Goal: Task Accomplishment & Management: Complete application form

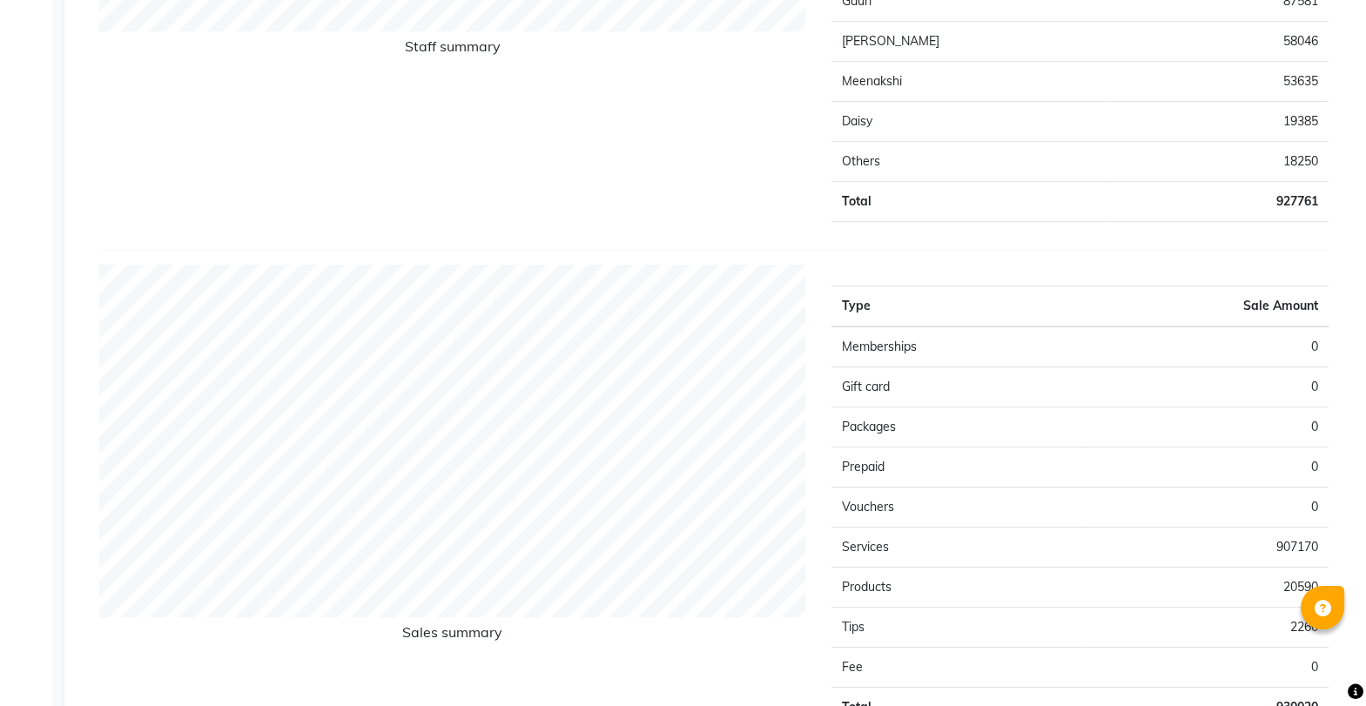
scroll to position [1036, 0]
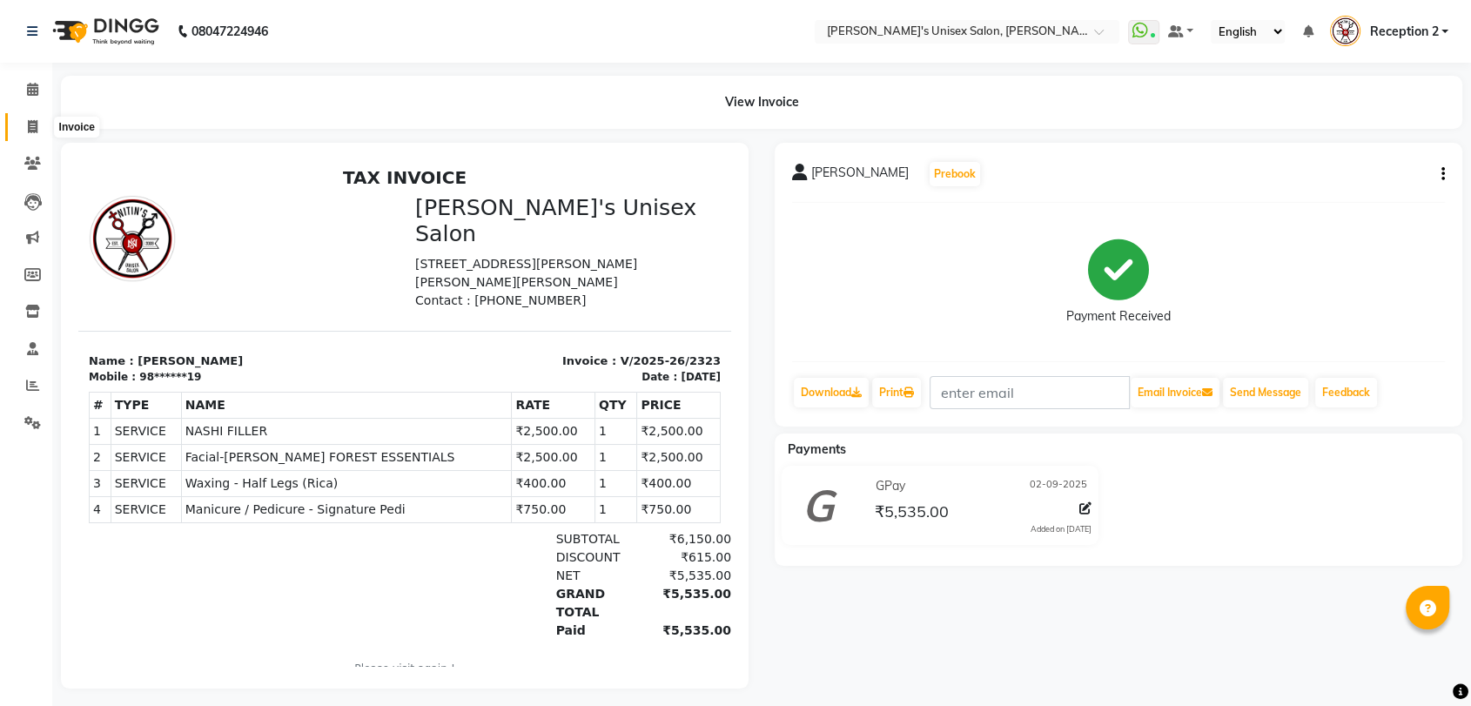
click at [41, 118] on span at bounding box center [32, 128] width 30 height 20
select select "service"
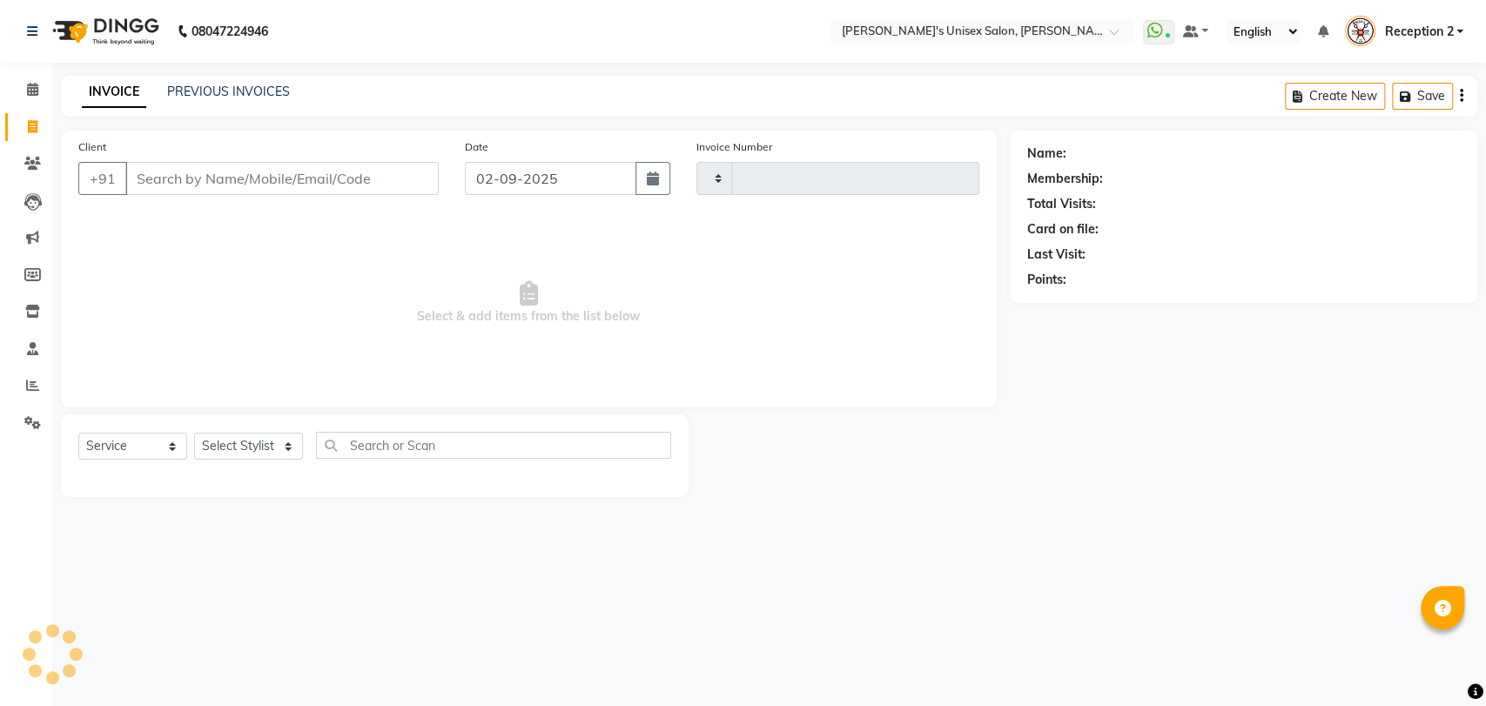
type input "2324"
select select "62"
click at [212, 170] on input "Client" at bounding box center [281, 178] width 313 height 33
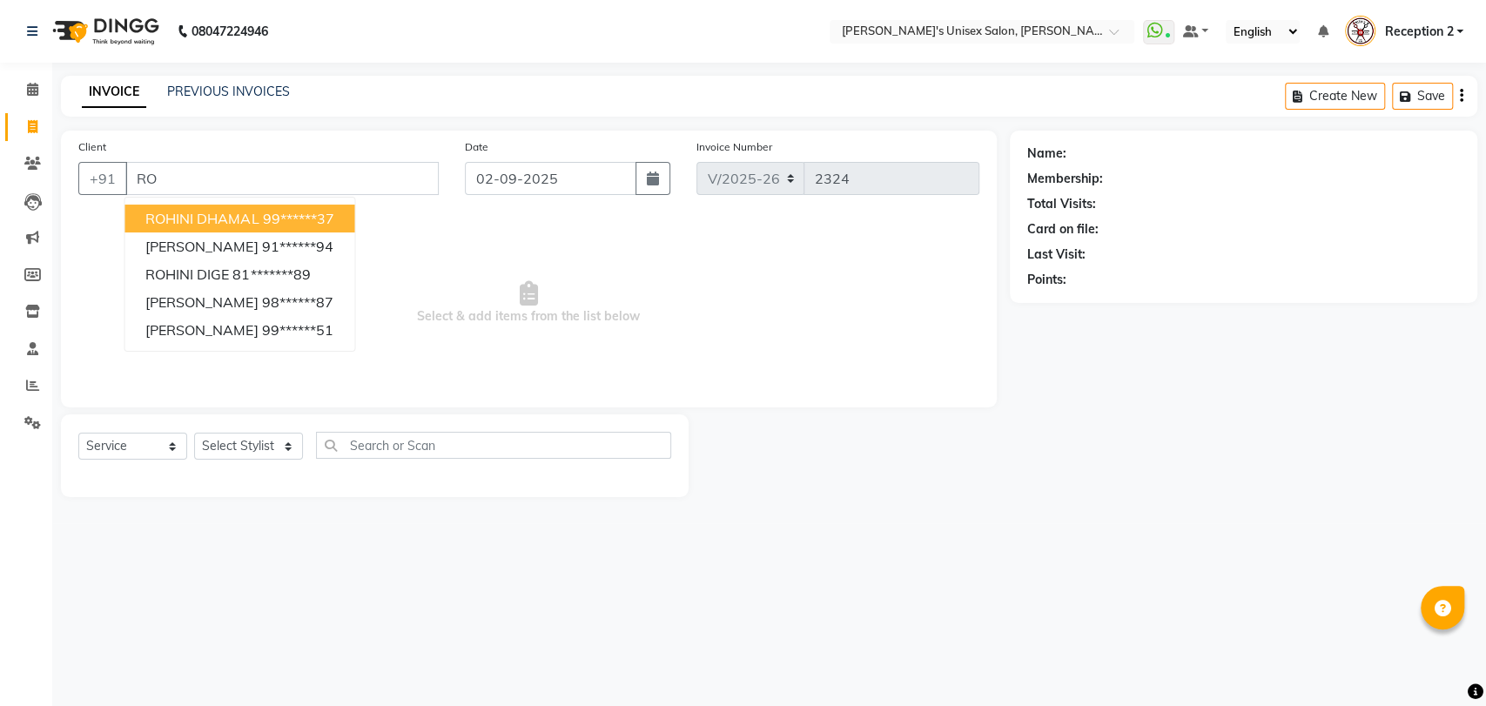
type input "R"
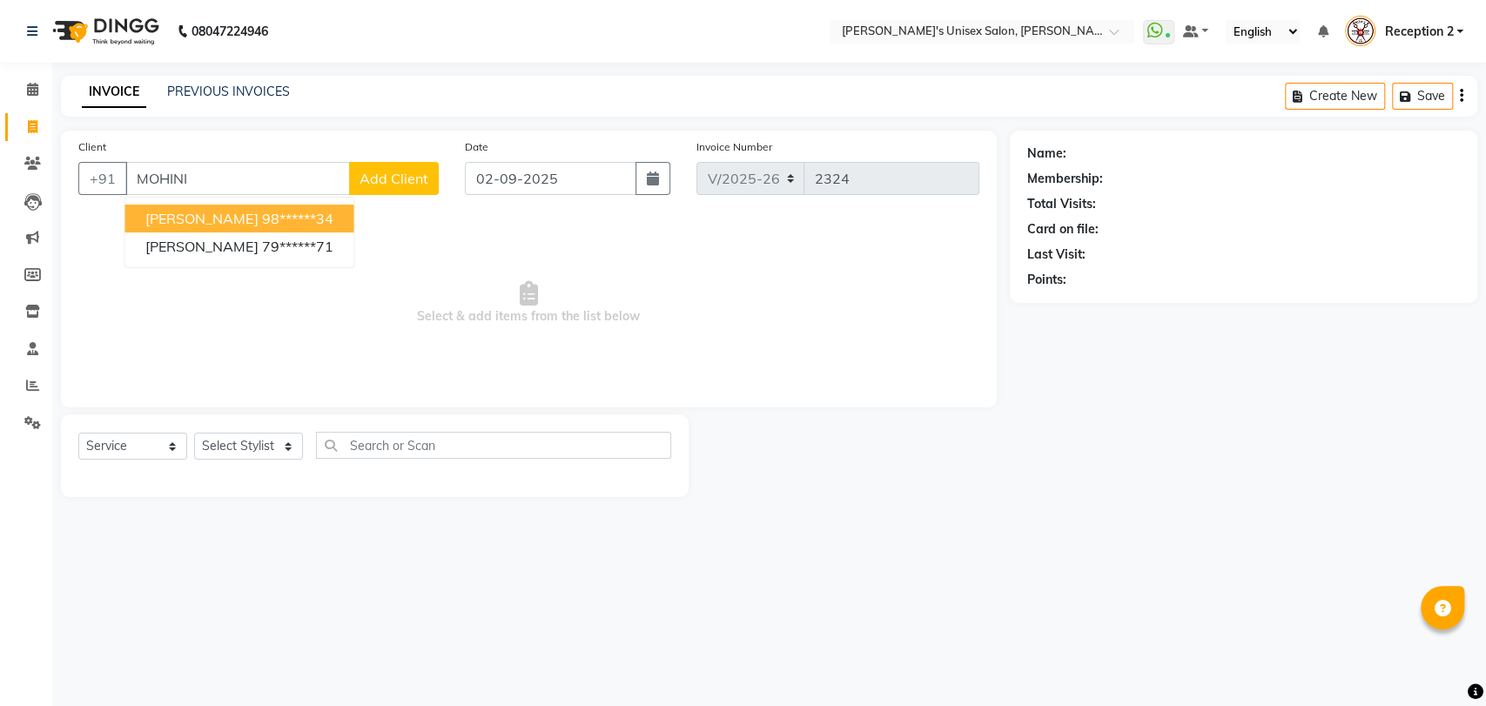
type input "MOHINI"
click at [404, 177] on span "Add Client" at bounding box center [393, 178] width 69 height 17
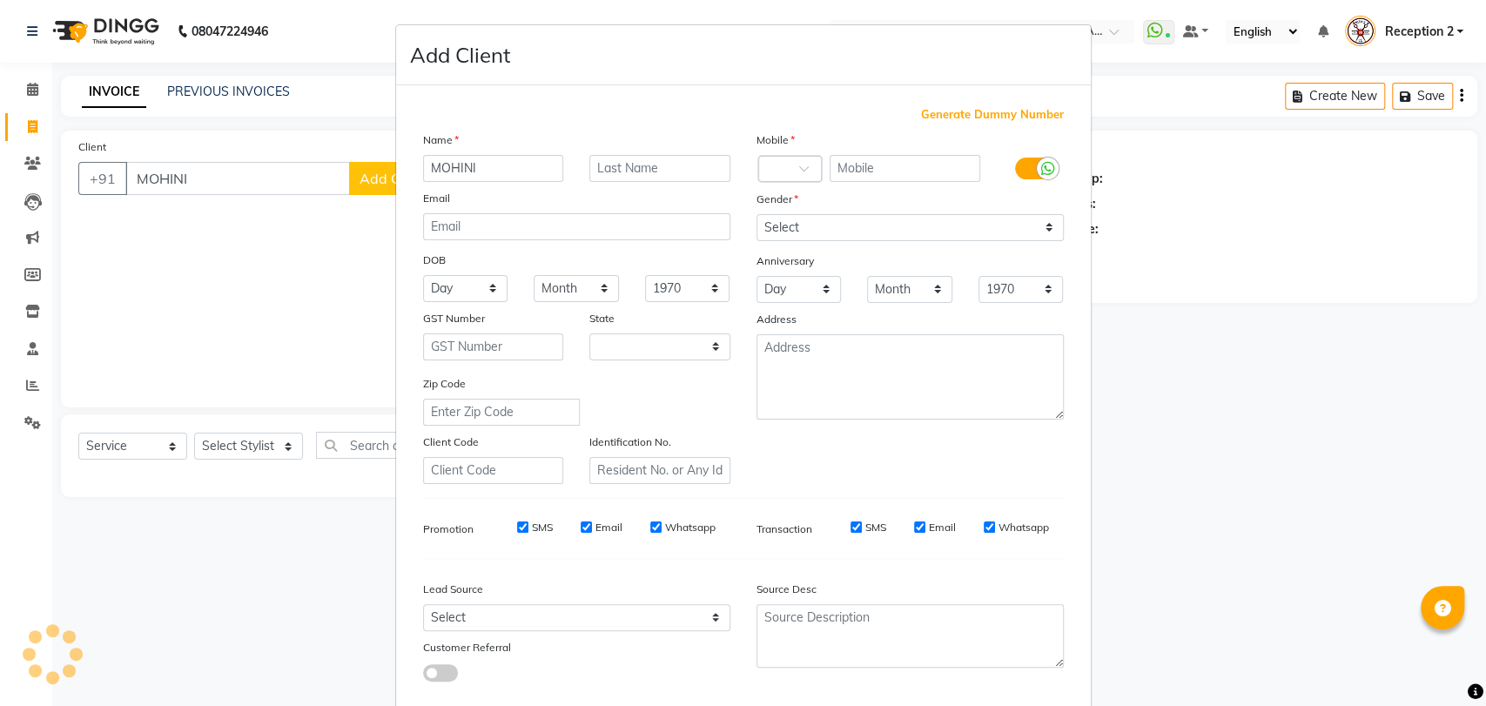
select select "22"
click at [687, 172] on input "text" at bounding box center [659, 168] width 141 height 27
type input "BARHATE"
click at [884, 173] on input "text" at bounding box center [905, 168] width 151 height 27
type input "9324596486"
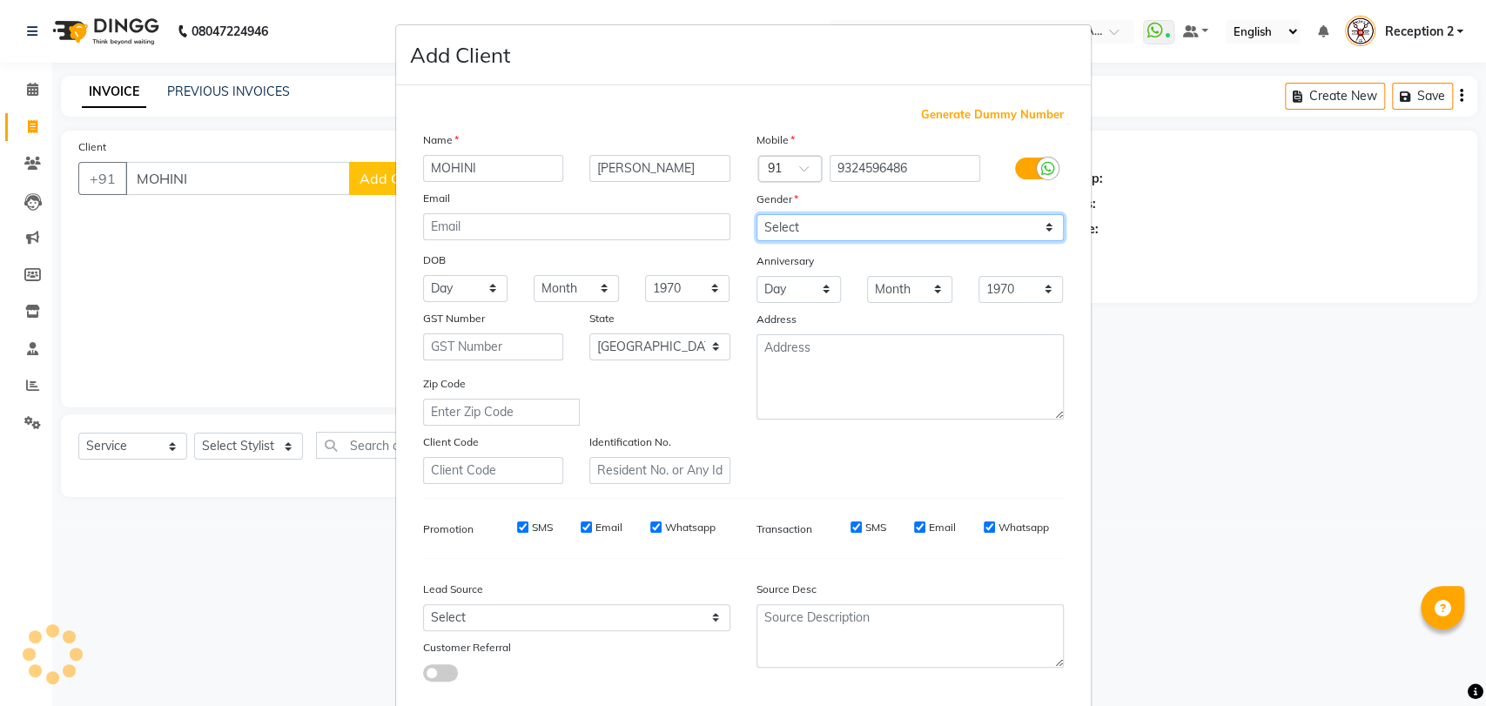
click at [898, 228] on select "Select Male Female Other Prefer Not To Say" at bounding box center [909, 227] width 307 height 27
select select "female"
click at [756, 214] on select "Select Male Female Other Prefer Not To Say" at bounding box center [909, 227] width 307 height 27
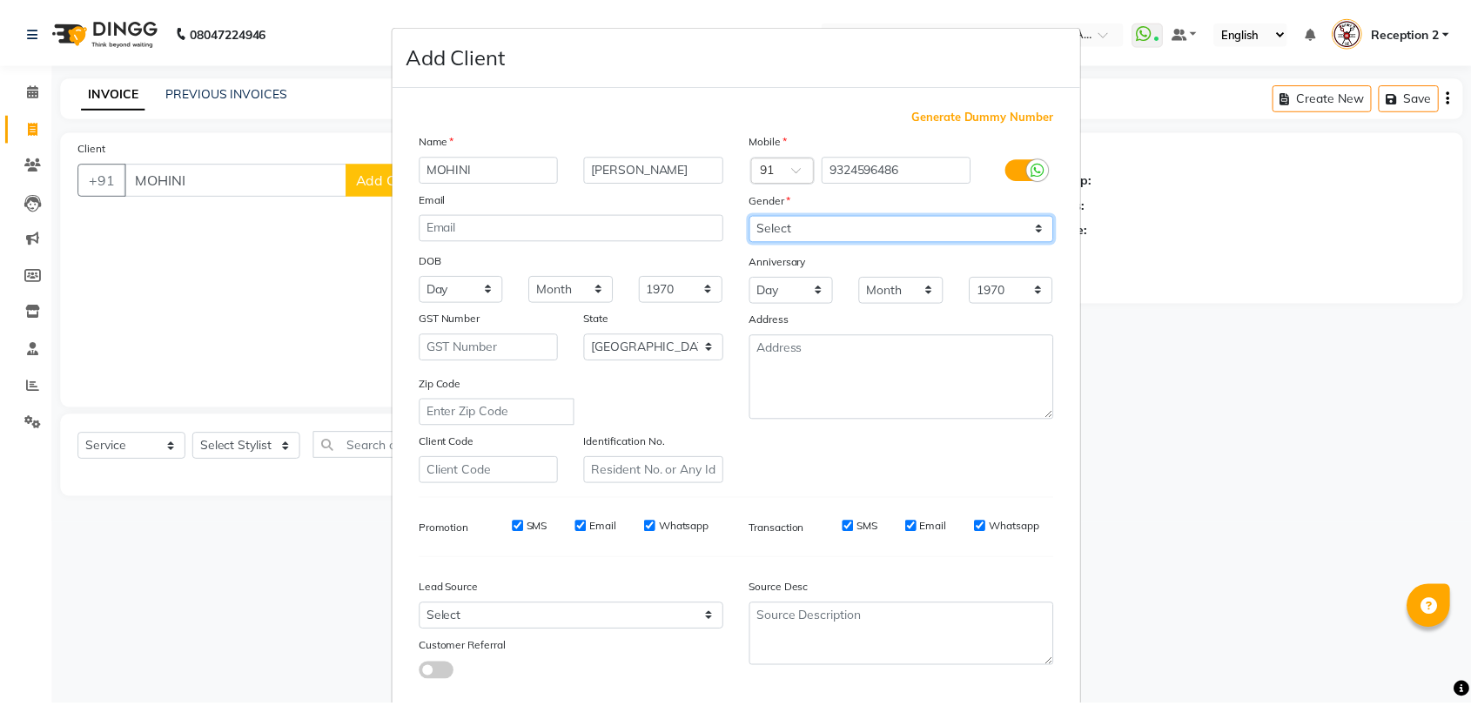
scroll to position [94, 0]
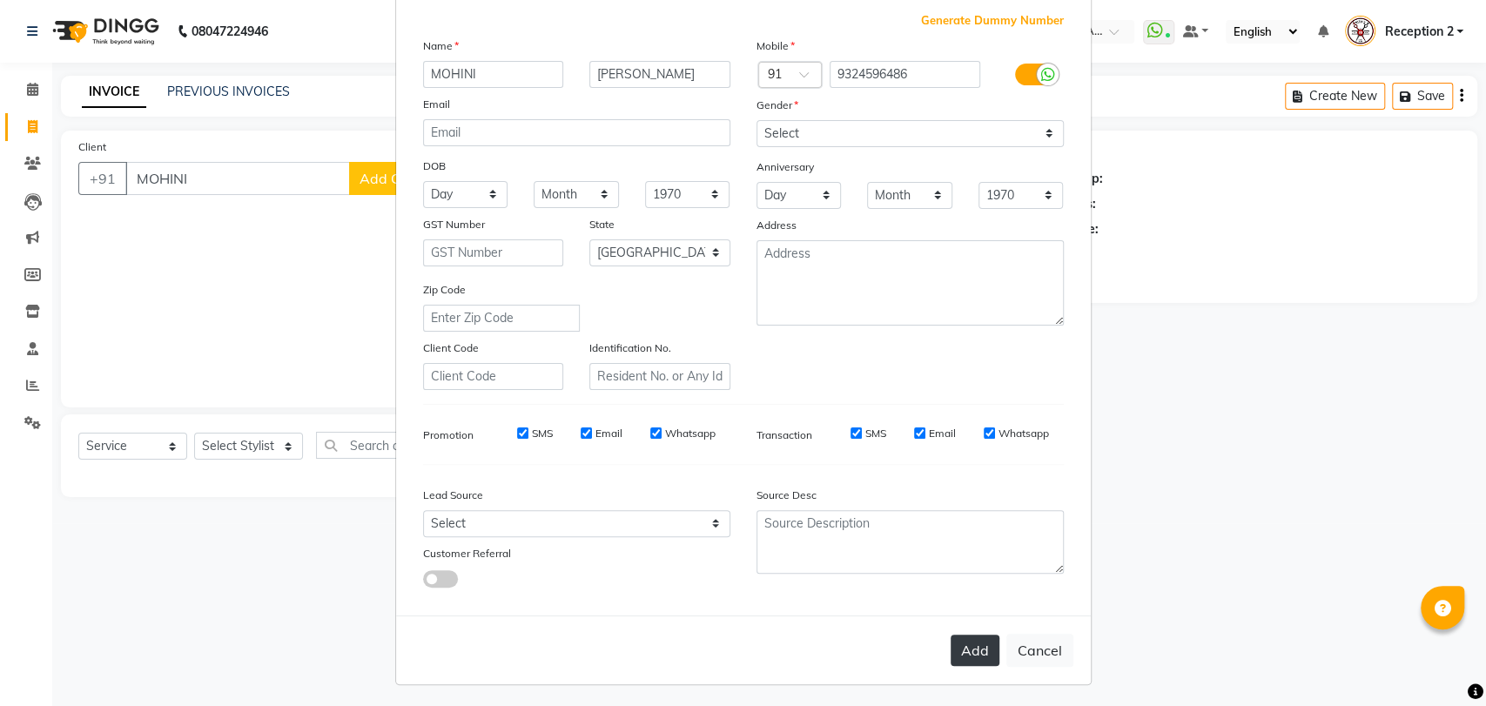
click at [964, 655] on button "Add" at bounding box center [974, 650] width 49 height 31
type input "93******86"
select select
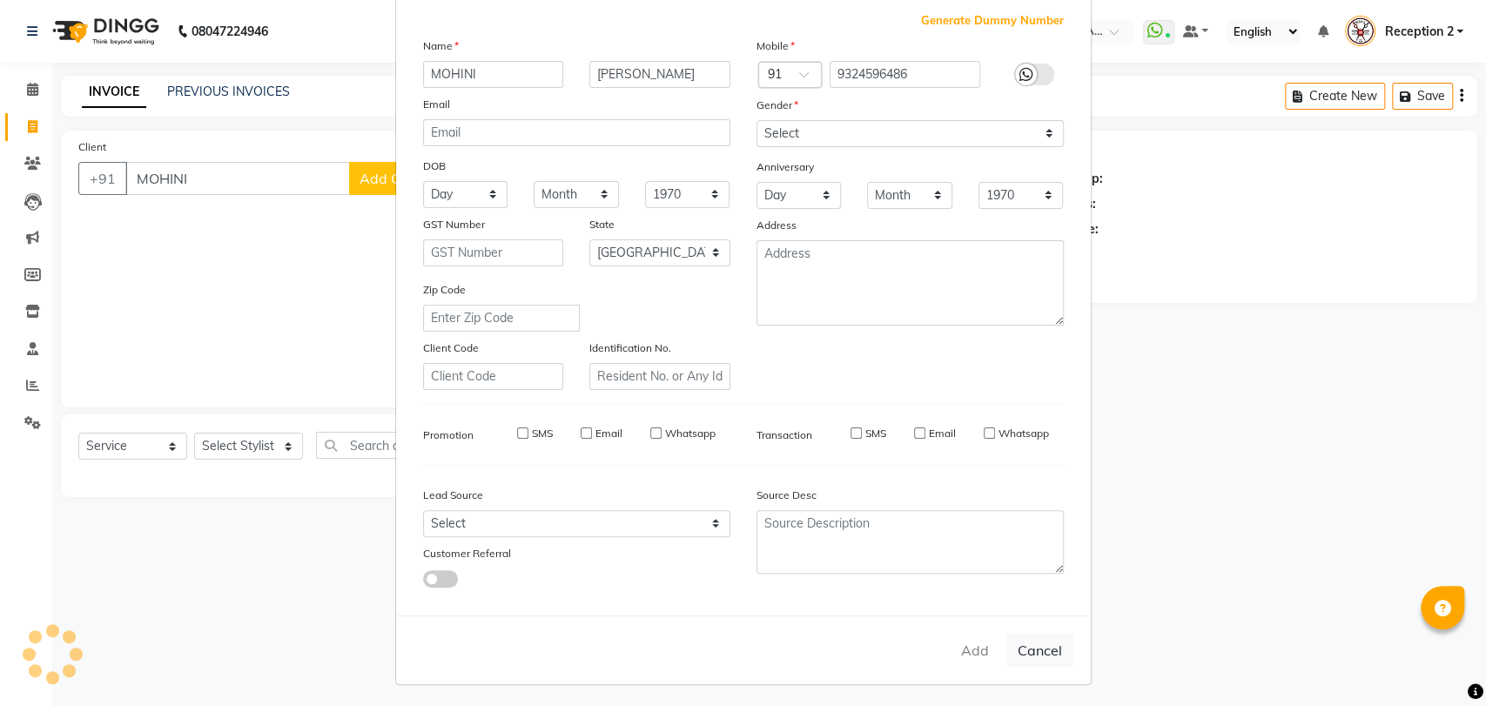
select select "null"
select select
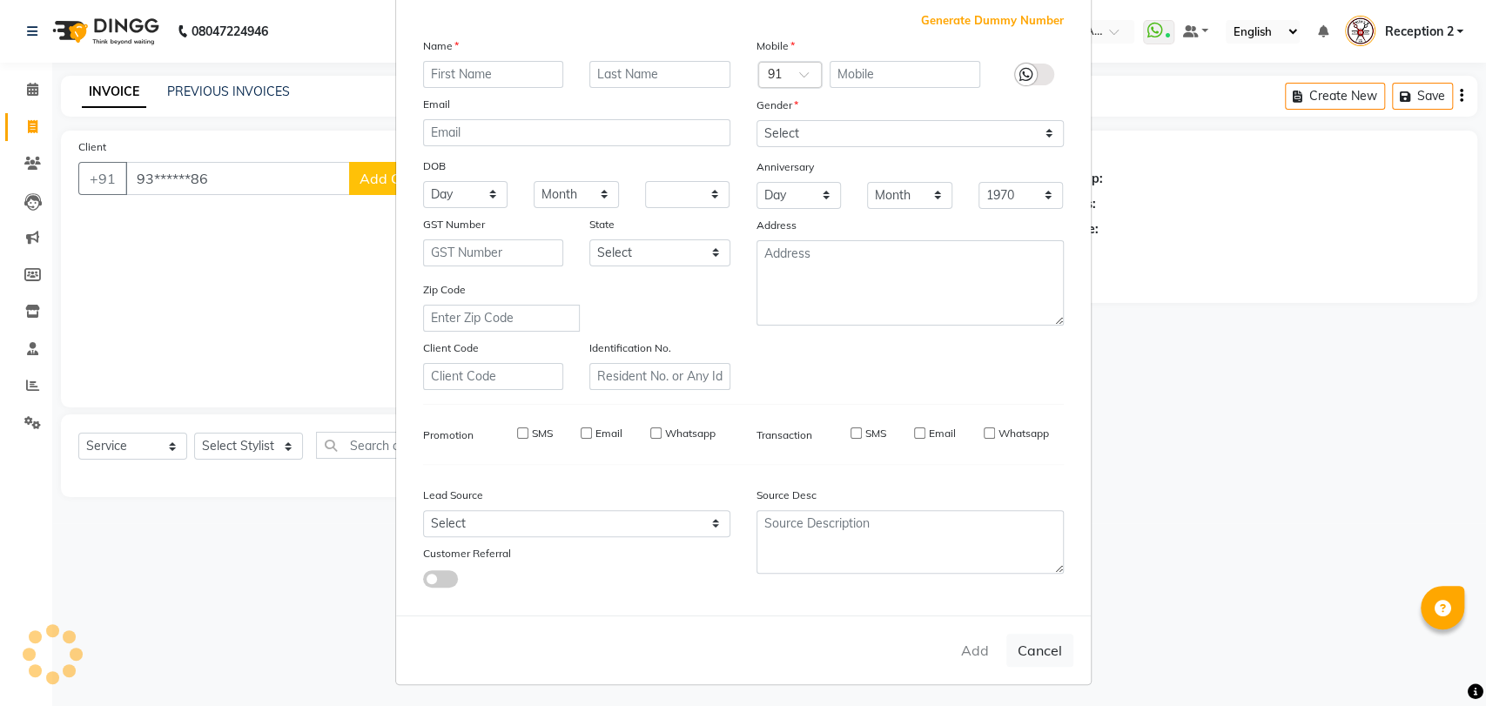
checkbox input "false"
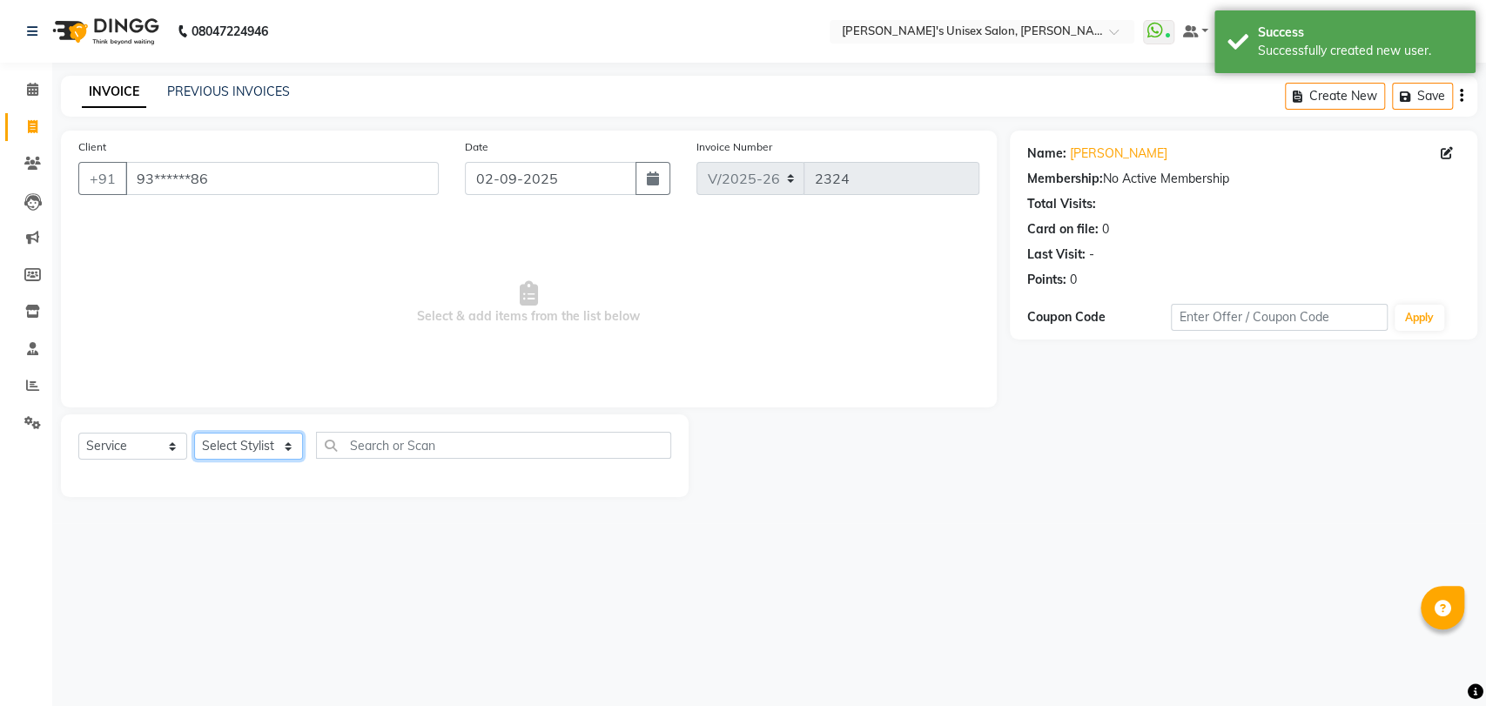
click at [254, 445] on select "Select Stylist Ankita Daisy DEEPA Gauri Meenakshi NEHA Nitin Prajakta Reception…" at bounding box center [248, 446] width 109 height 27
select select "47432"
click at [194, 433] on select "Select Stylist Ankita Daisy DEEPA Gauri Meenakshi NEHA Nitin Prajakta Reception…" at bounding box center [248, 446] width 109 height 27
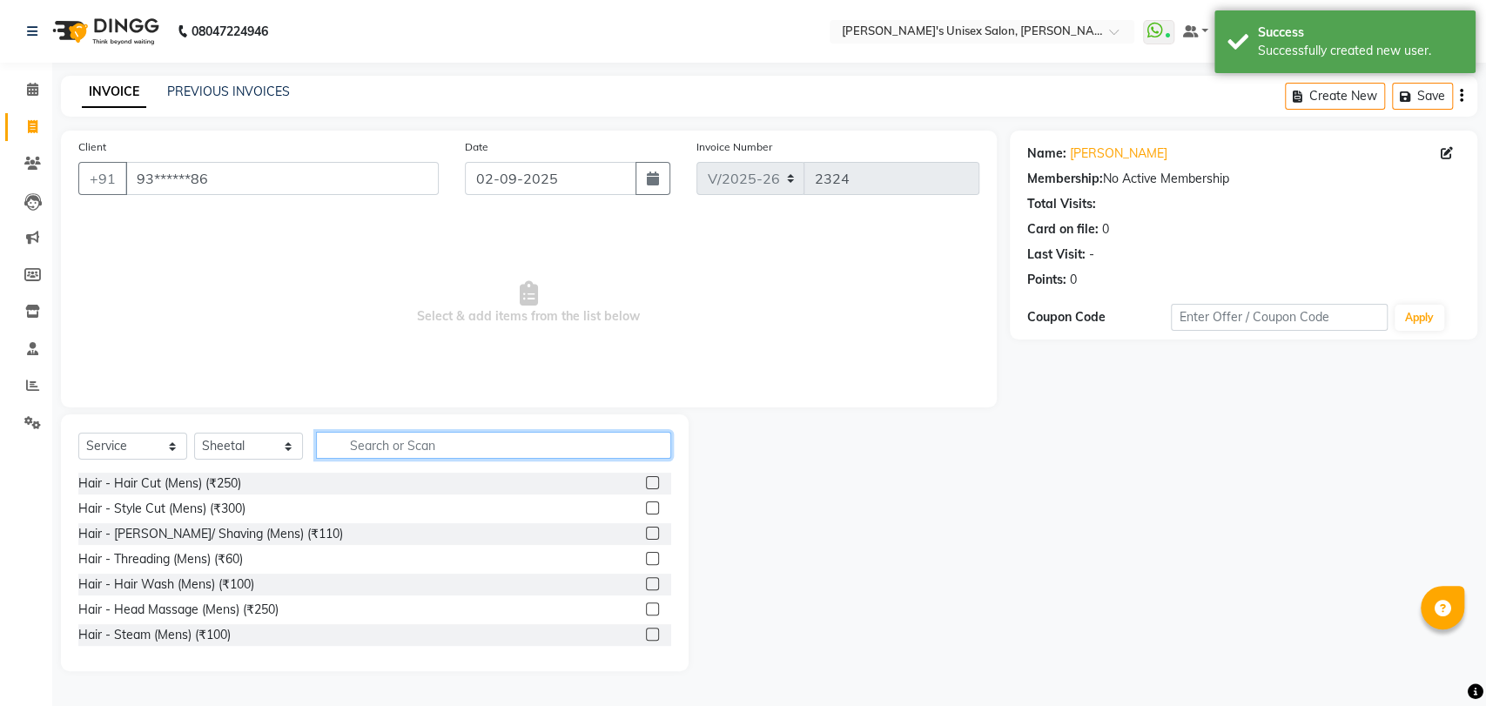
click at [380, 445] on input "text" at bounding box center [493, 445] width 355 height 27
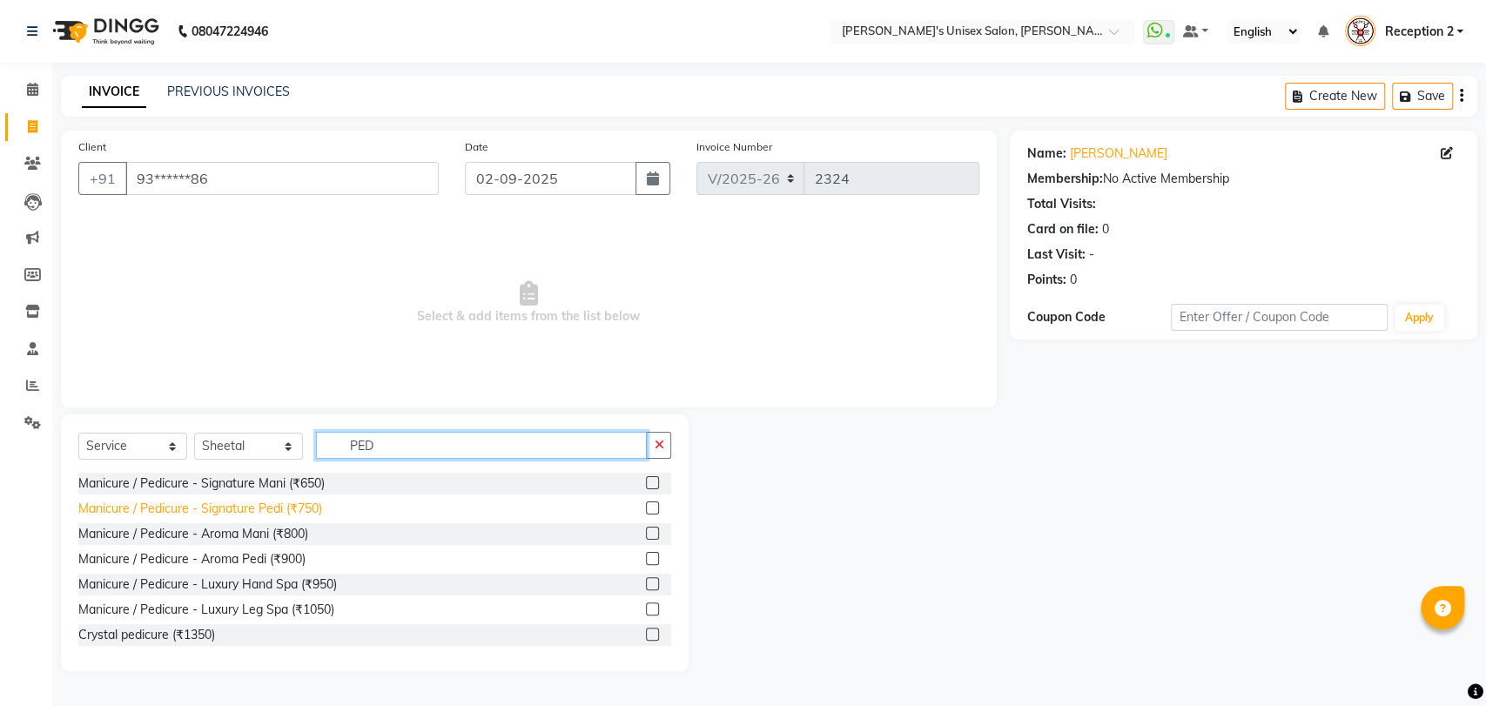
type input "PED"
click at [307, 510] on div "Manicure / Pedicure - Signature Pedi (₹750)" at bounding box center [200, 509] width 244 height 18
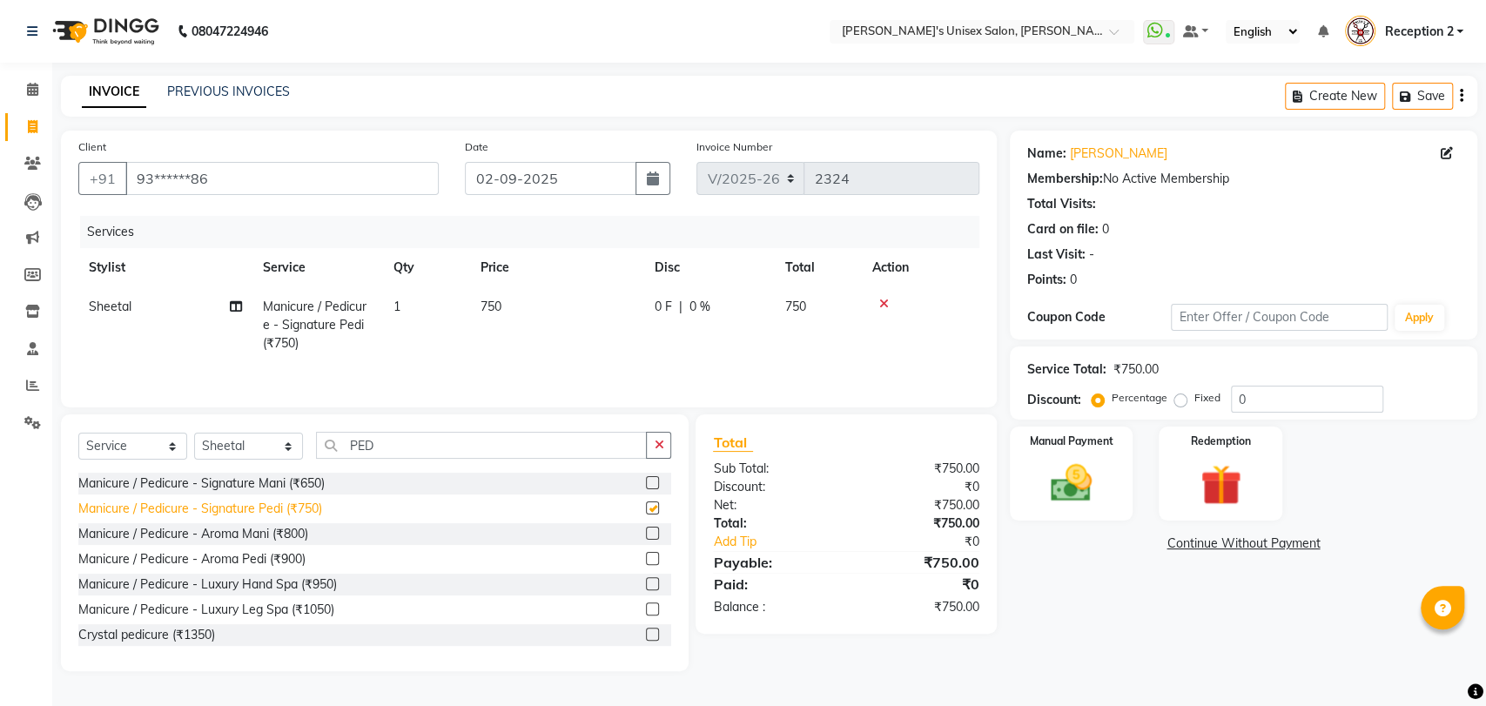
checkbox input "false"
click at [272, 444] on select "Select Stylist Ankita Daisy DEEPA Gauri Meenakshi NEHA Nitin Prajakta Reception…" at bounding box center [248, 446] width 109 height 27
select select "2430"
click at [194, 434] on select "Select Stylist Ankita Daisy DEEPA Gauri Meenakshi NEHA Nitin Prajakta Reception…" at bounding box center [248, 446] width 109 height 27
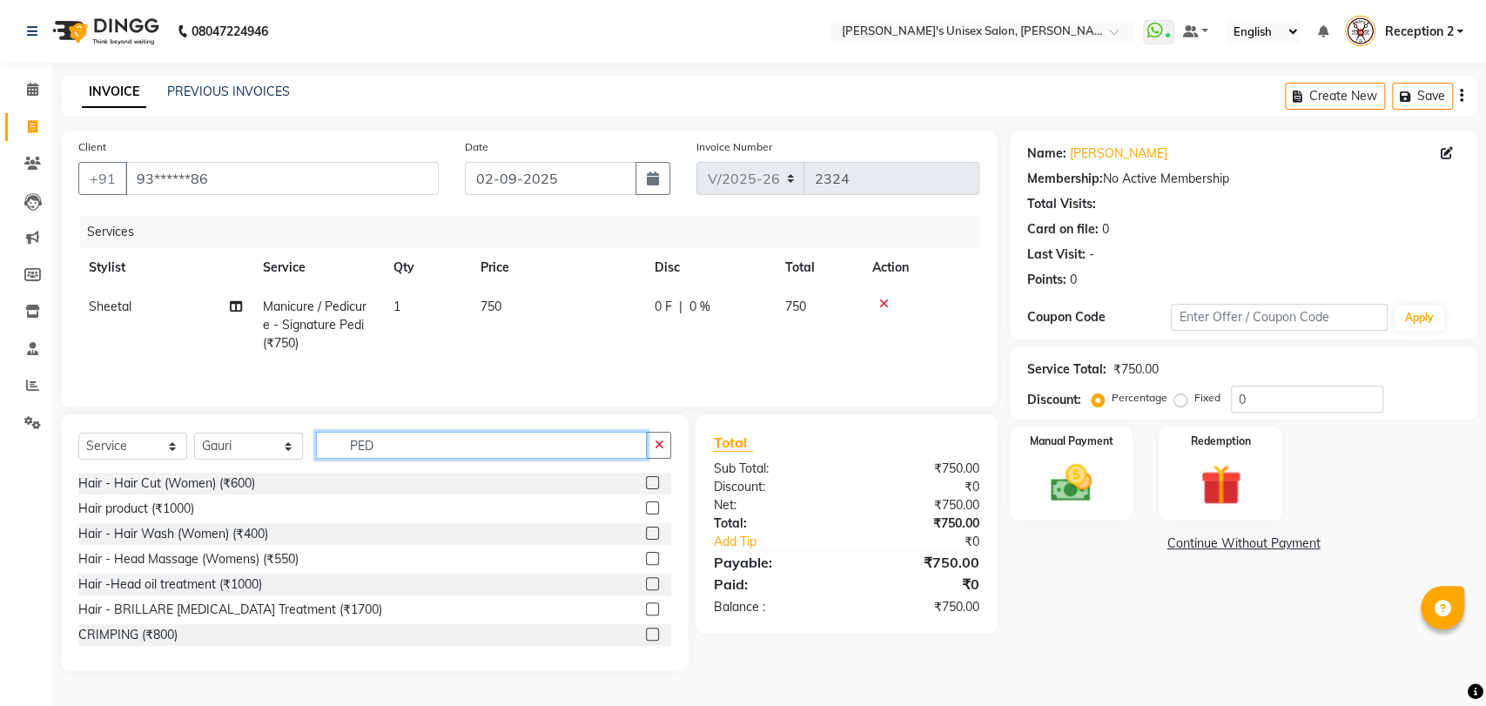
click at [373, 446] on input "PED" at bounding box center [481, 445] width 331 height 27
type input "P"
type input "M"
type input "PED"
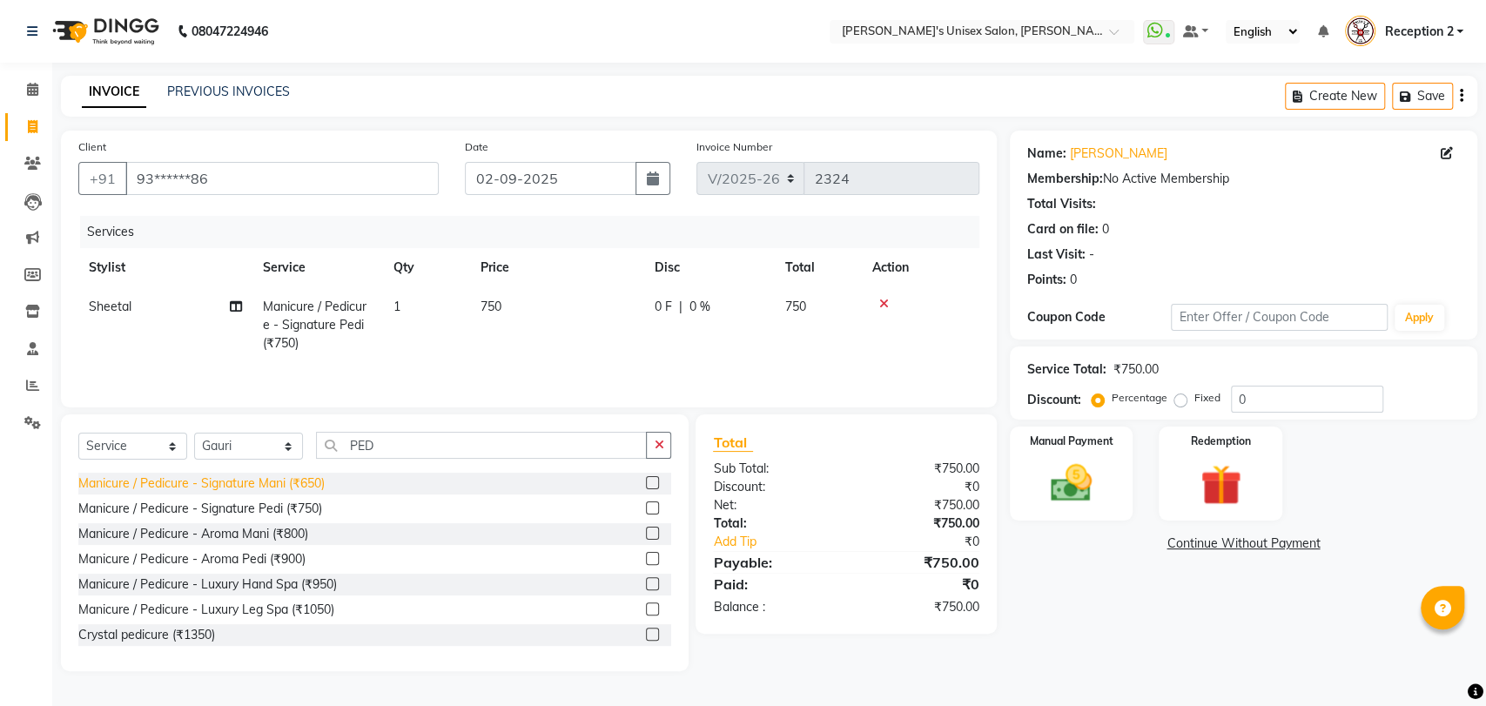
click at [279, 481] on div "Manicure / Pedicure - Signature Mani (₹650)" at bounding box center [201, 483] width 246 height 18
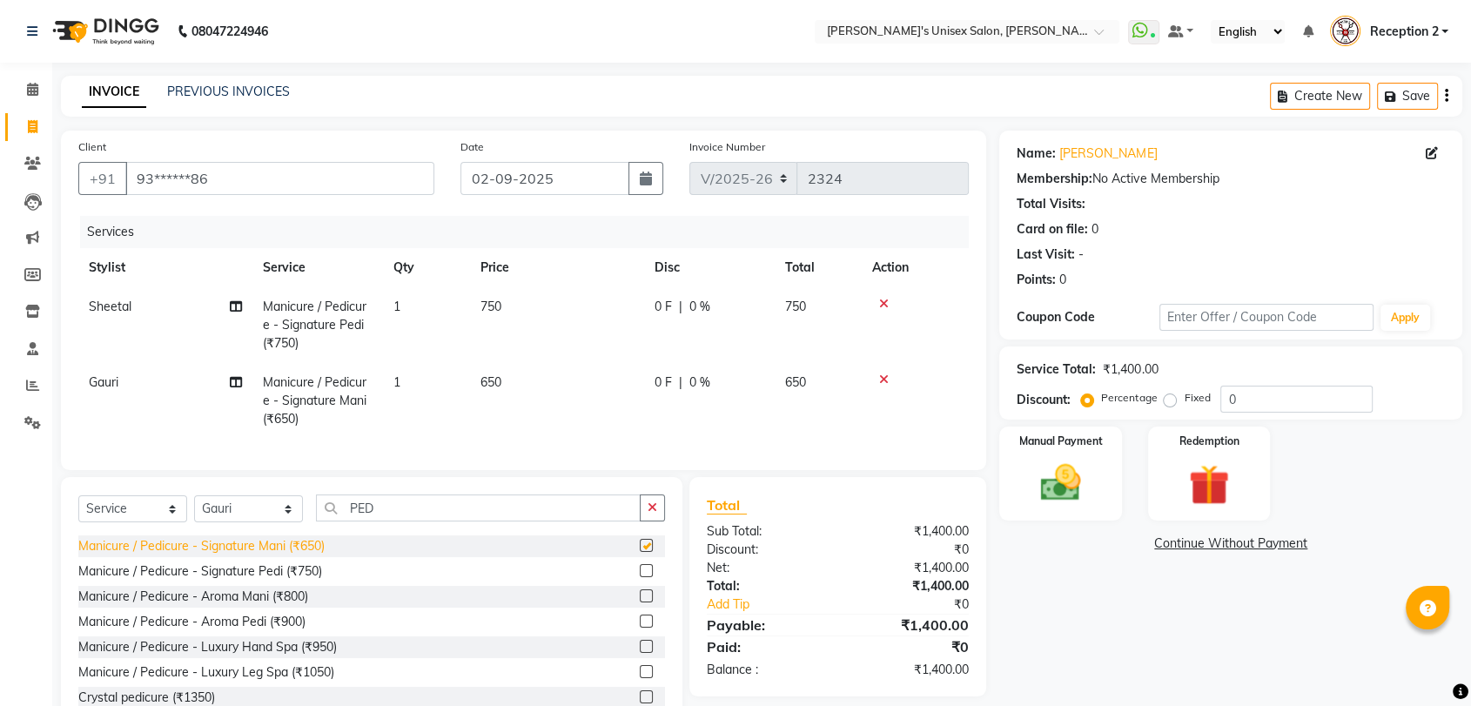
checkbox input "false"
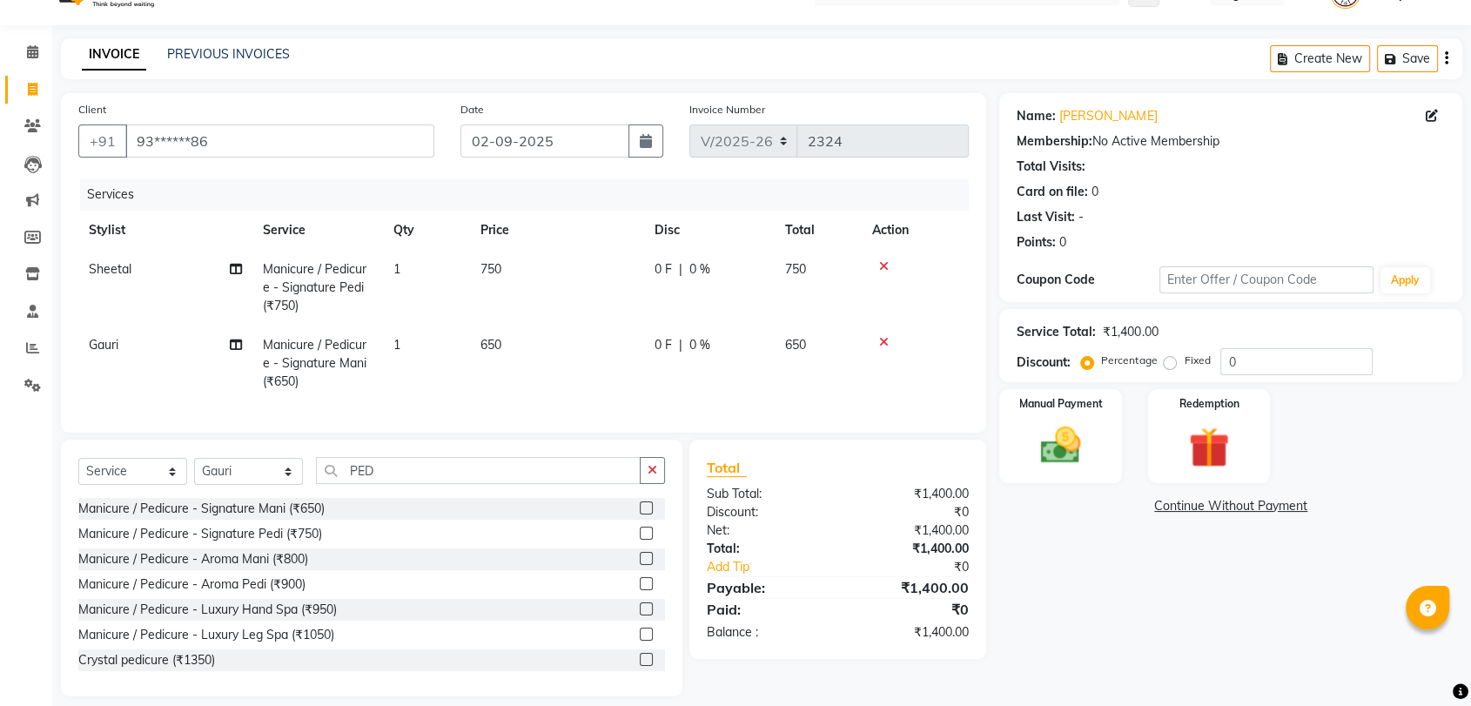
scroll to position [69, 0]
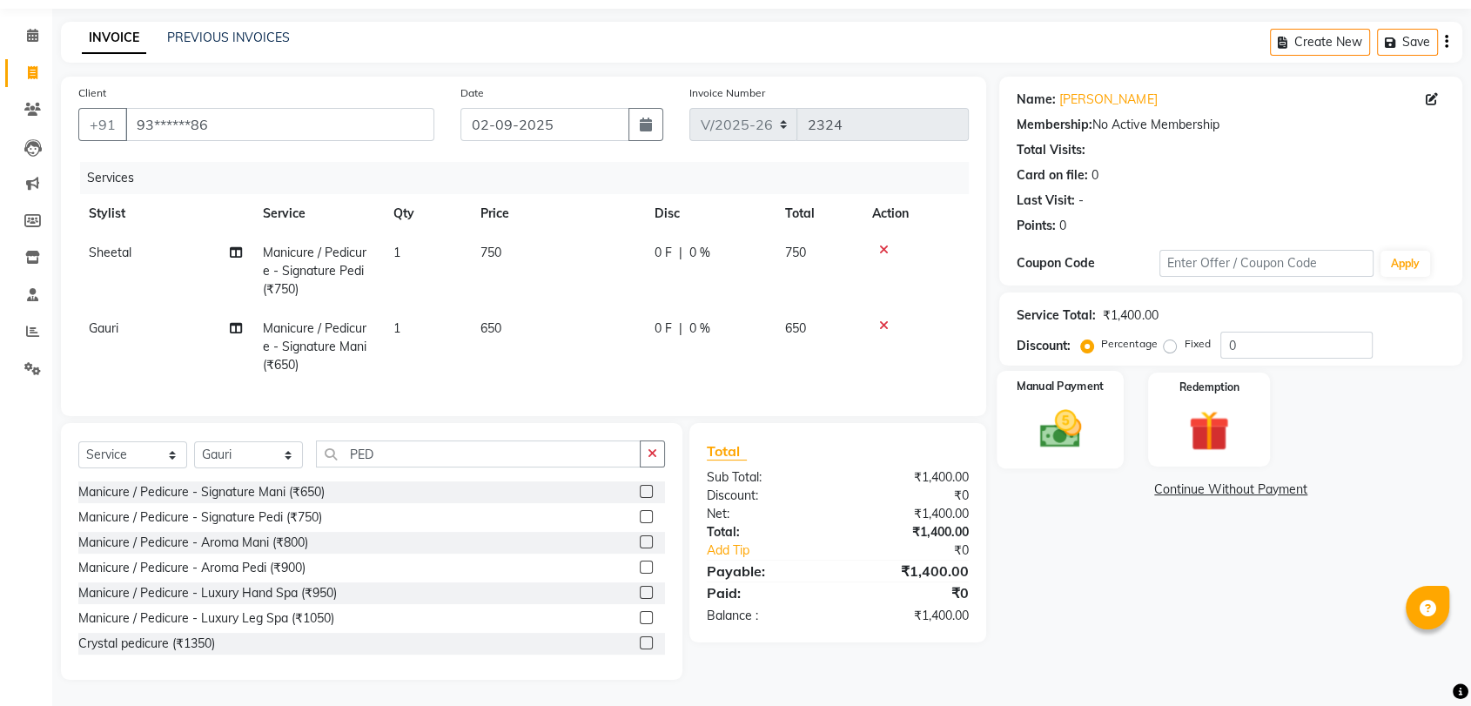
click at [1059, 426] on img at bounding box center [1060, 429] width 68 height 49
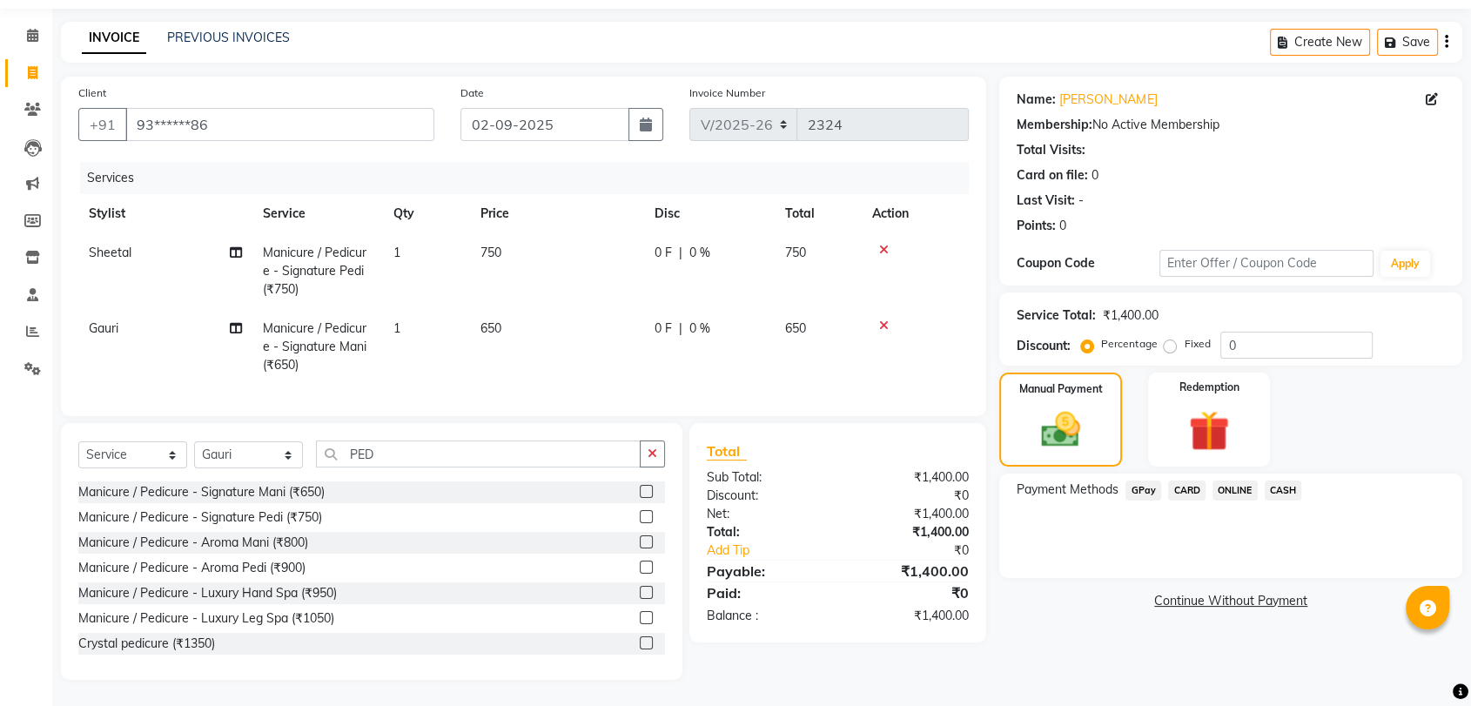
click at [1152, 481] on span "GPay" at bounding box center [1143, 490] width 36 height 20
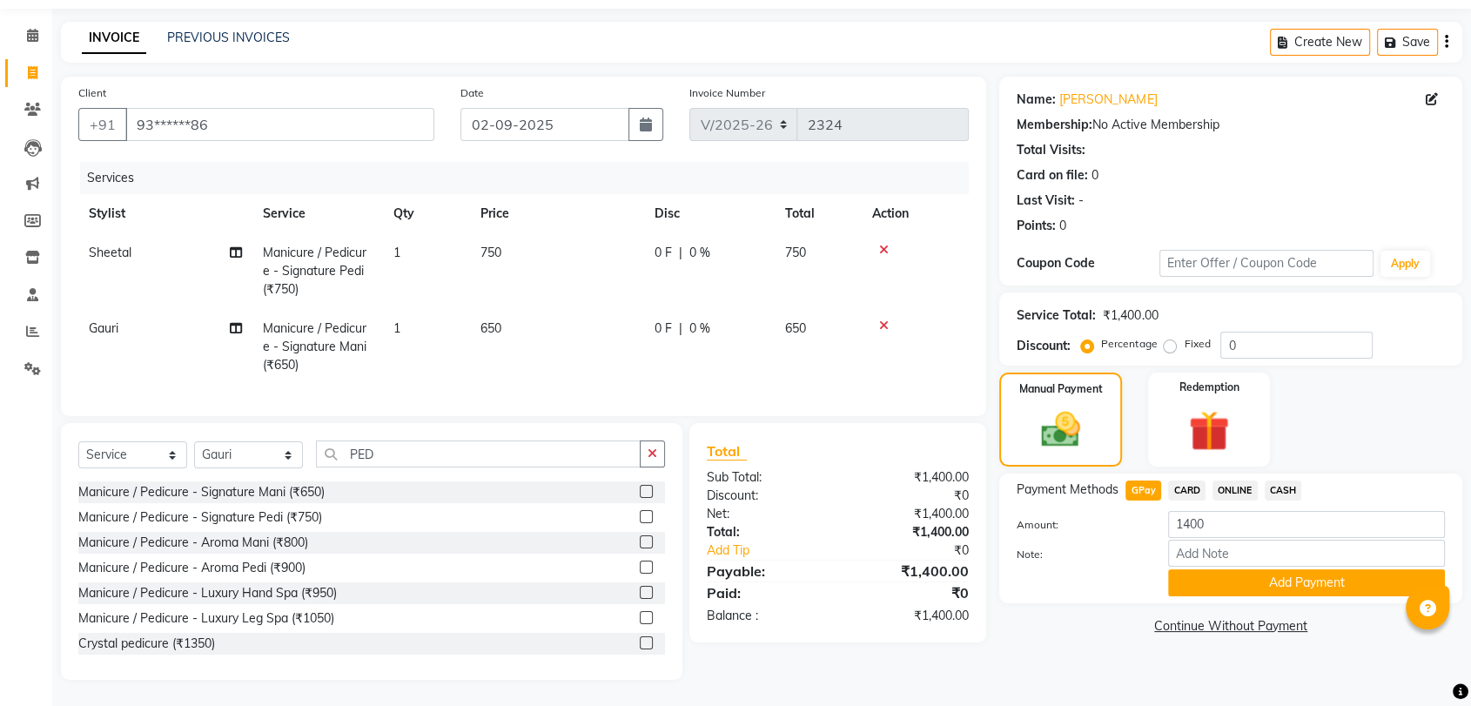
click at [1152, 481] on span "GPay" at bounding box center [1143, 490] width 36 height 20
click at [1143, 480] on span "GPay" at bounding box center [1143, 490] width 36 height 20
click at [1261, 572] on button "Add Payment" at bounding box center [1306, 582] width 277 height 27
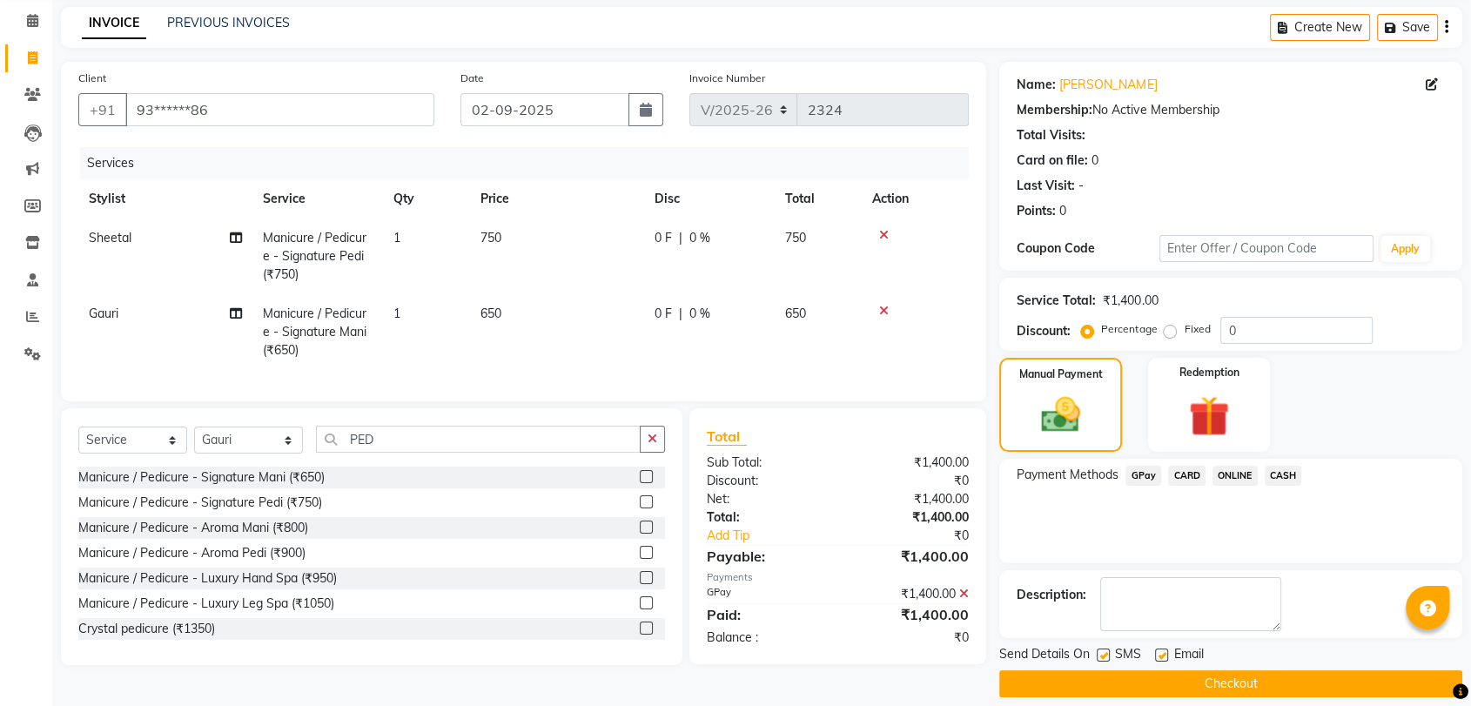
click at [1258, 684] on button "Checkout" at bounding box center [1230, 683] width 463 height 27
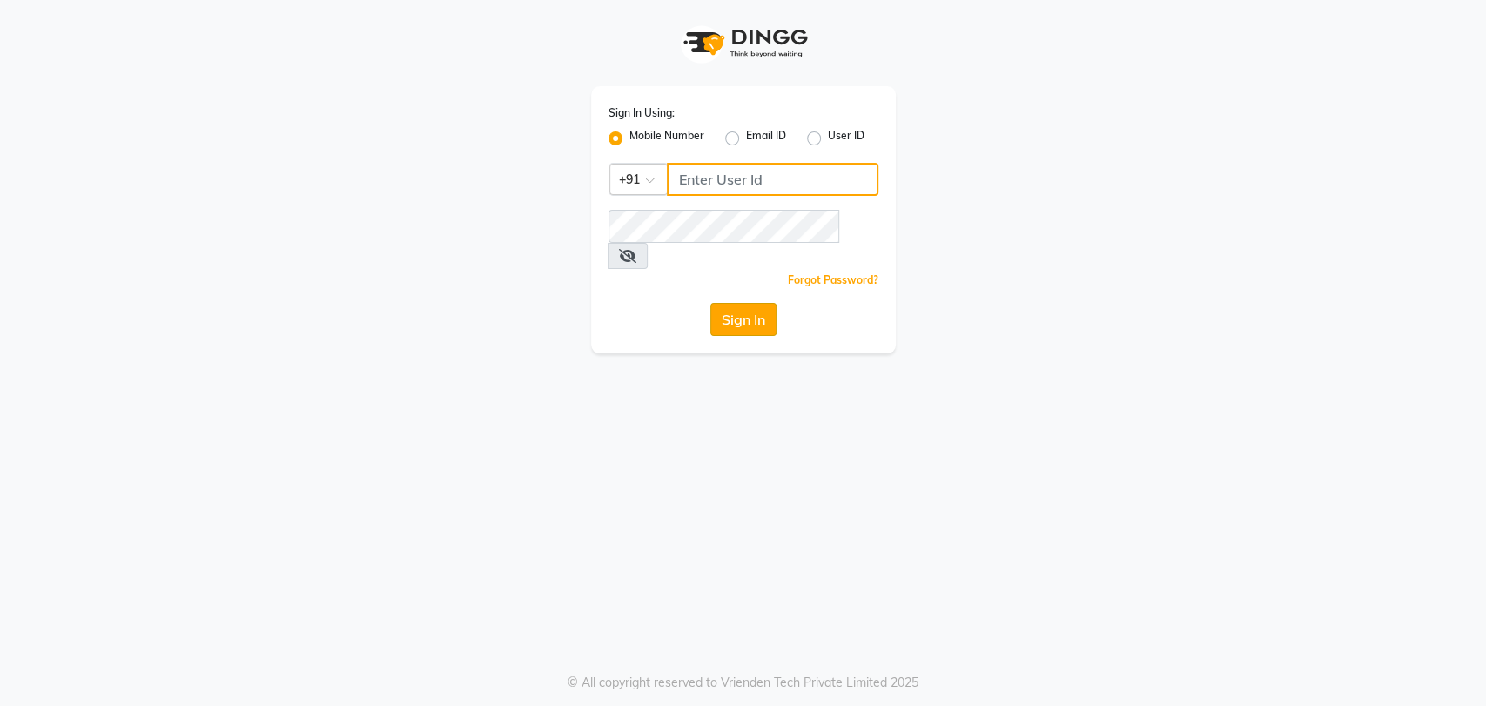
type input "7208314193"
click at [748, 303] on button "Sign In" at bounding box center [743, 319] width 66 height 33
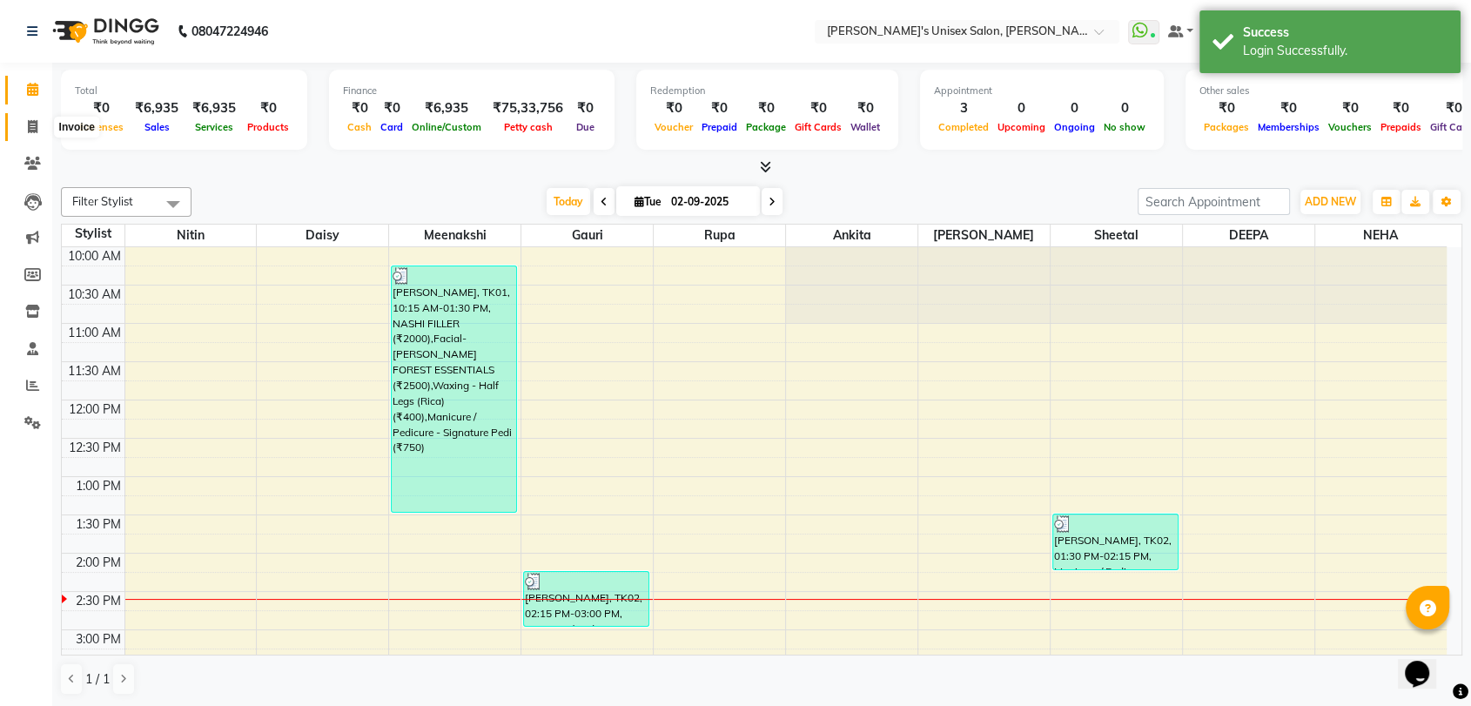
click at [33, 136] on span at bounding box center [32, 128] width 30 height 20
select select "62"
select select "service"
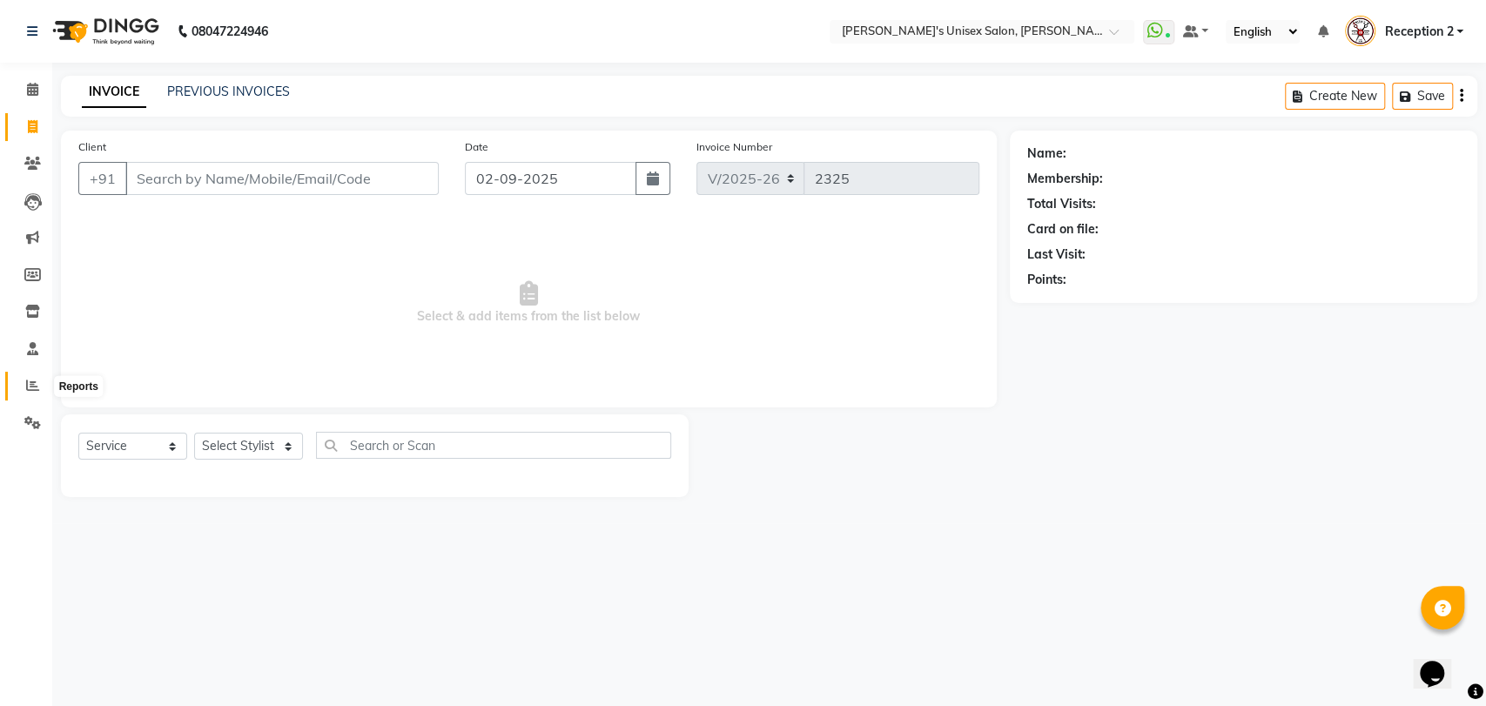
click at [21, 390] on span at bounding box center [32, 386] width 30 height 20
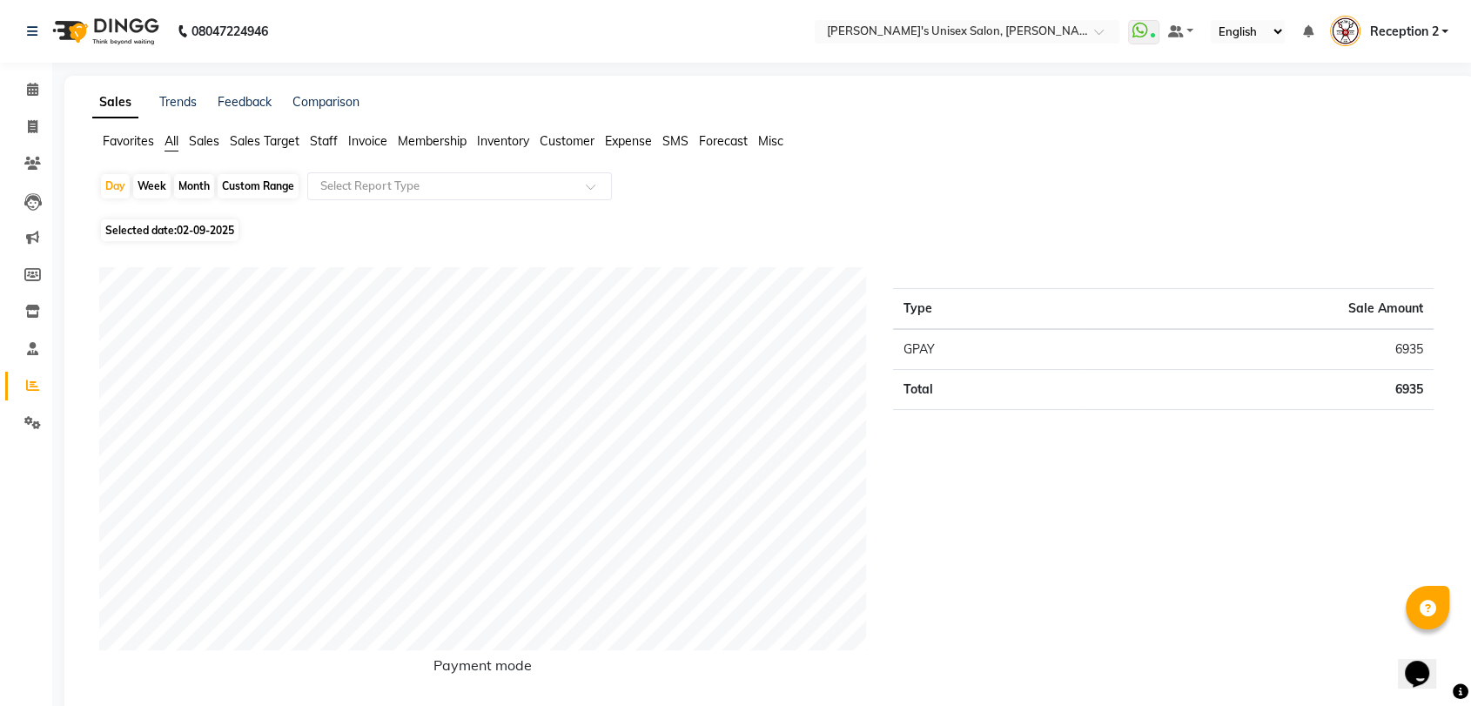
click at [190, 186] on div "Month" at bounding box center [194, 186] width 40 height 24
select select "9"
select select "2025"
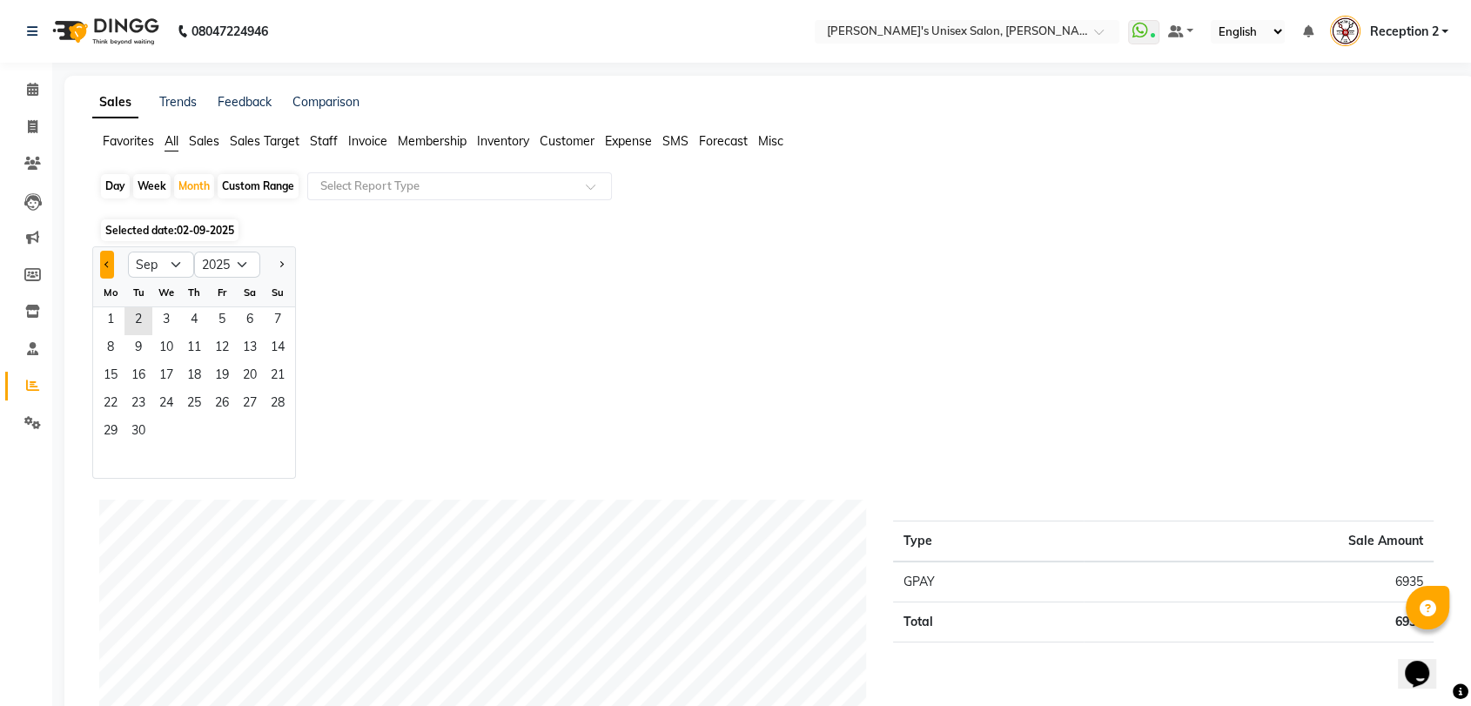
click at [105, 259] on button "Previous month" at bounding box center [107, 265] width 14 height 28
select select "8"
click at [276, 433] on span "31" at bounding box center [278, 433] width 28 height 28
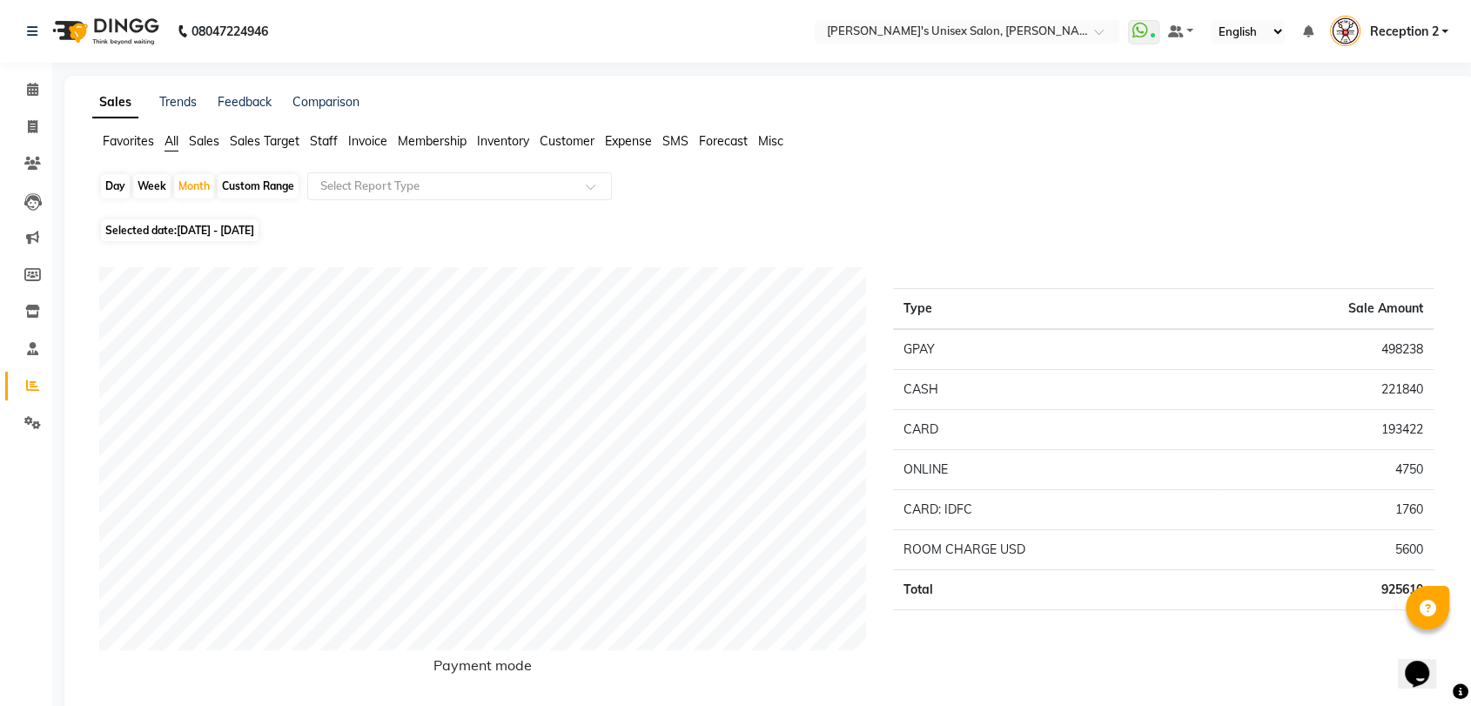
click at [114, 189] on div "Day" at bounding box center [115, 186] width 29 height 24
select select "8"
select select "2025"
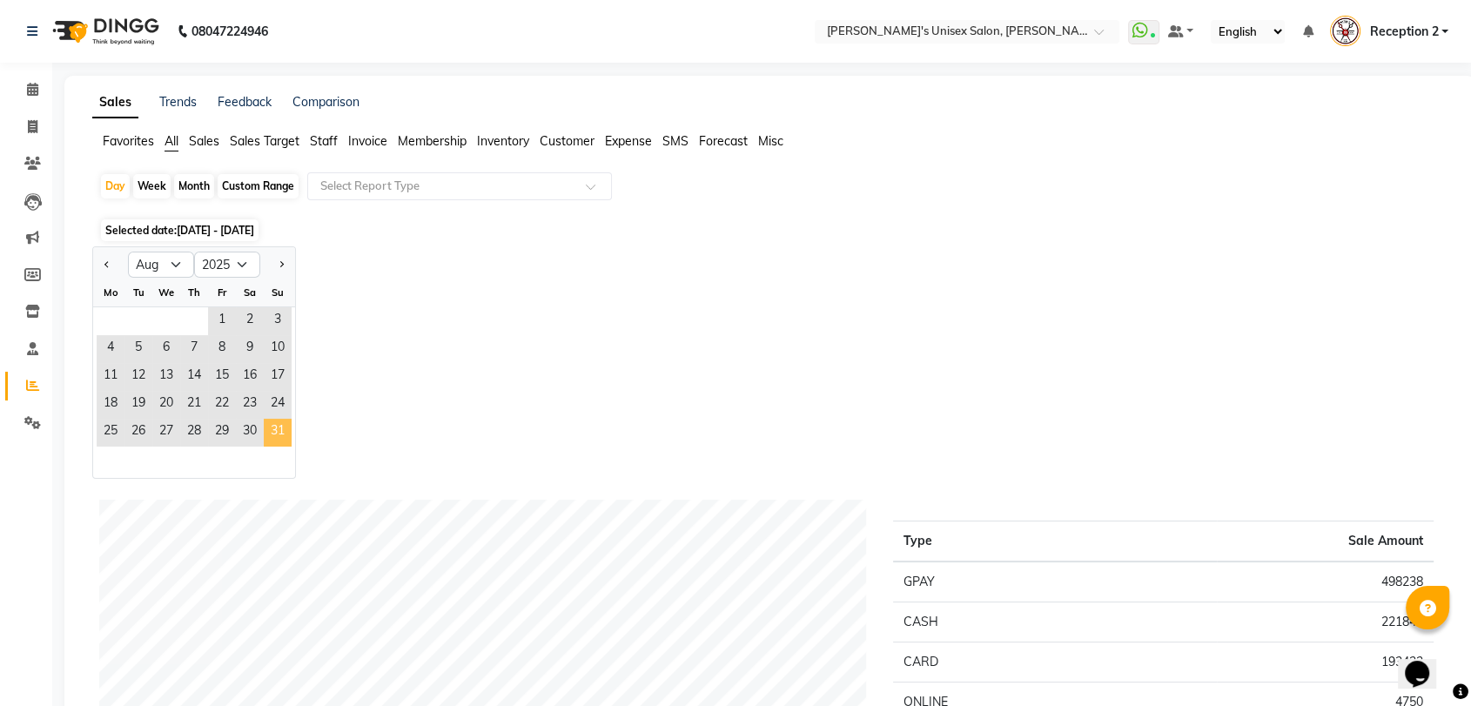
click at [285, 440] on span "31" at bounding box center [278, 433] width 28 height 28
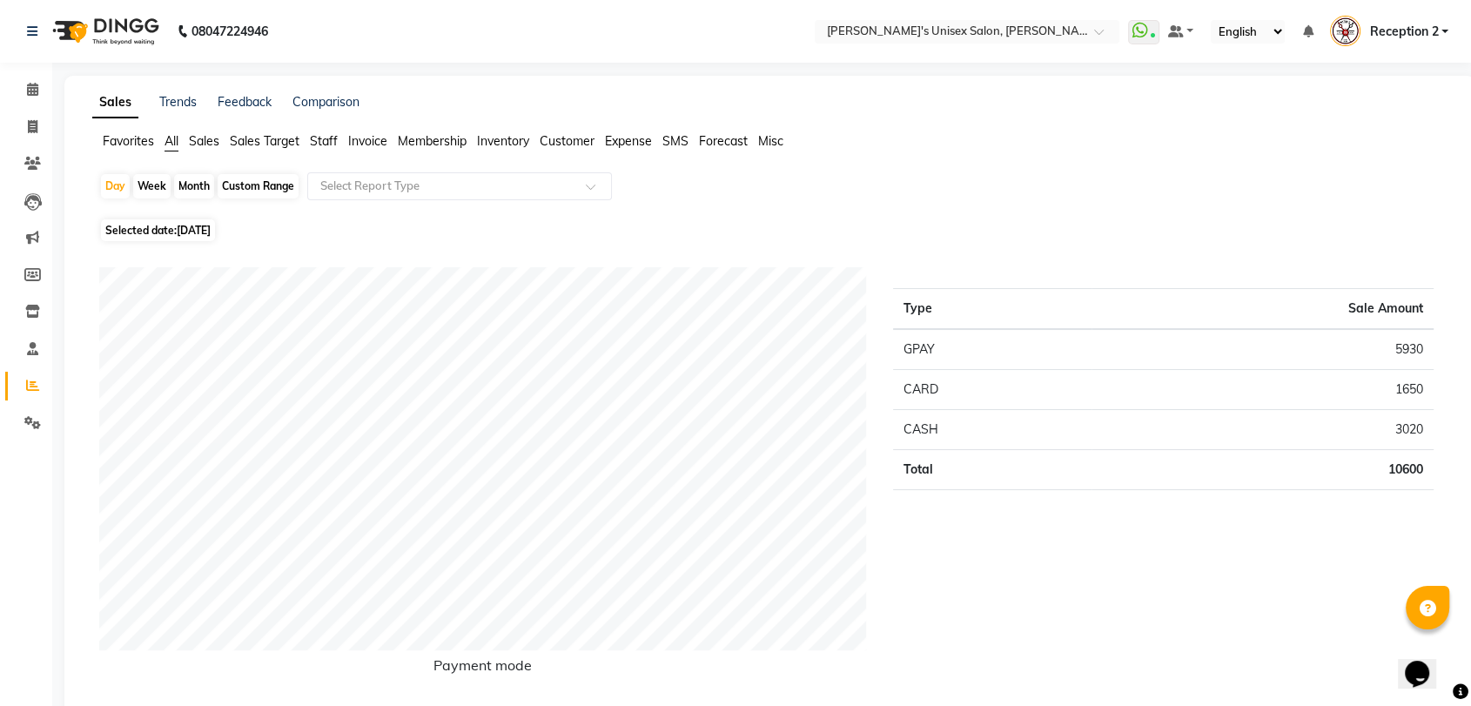
click at [162, 226] on span "Selected date: 31-08-2025" at bounding box center [158, 230] width 114 height 22
select select "8"
select select "2025"
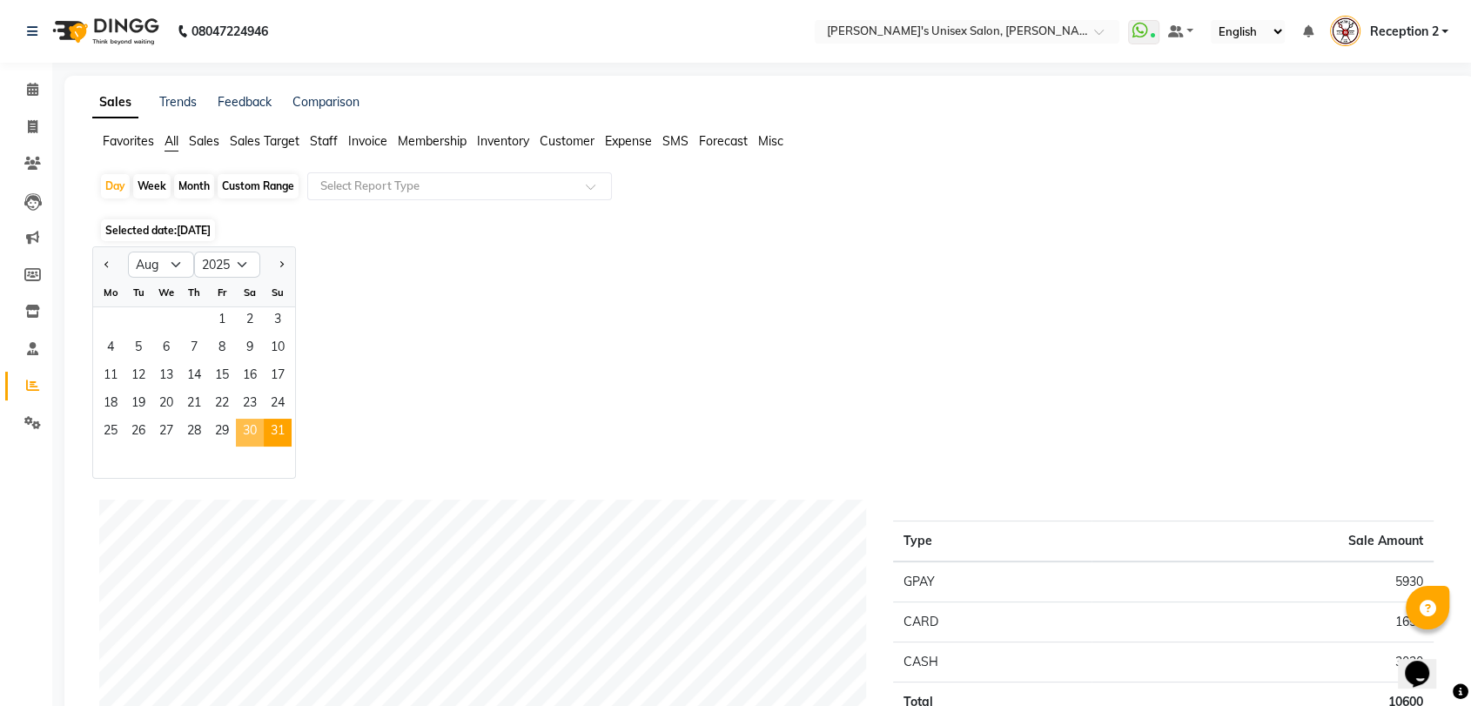
click at [252, 426] on span "30" at bounding box center [250, 433] width 28 height 28
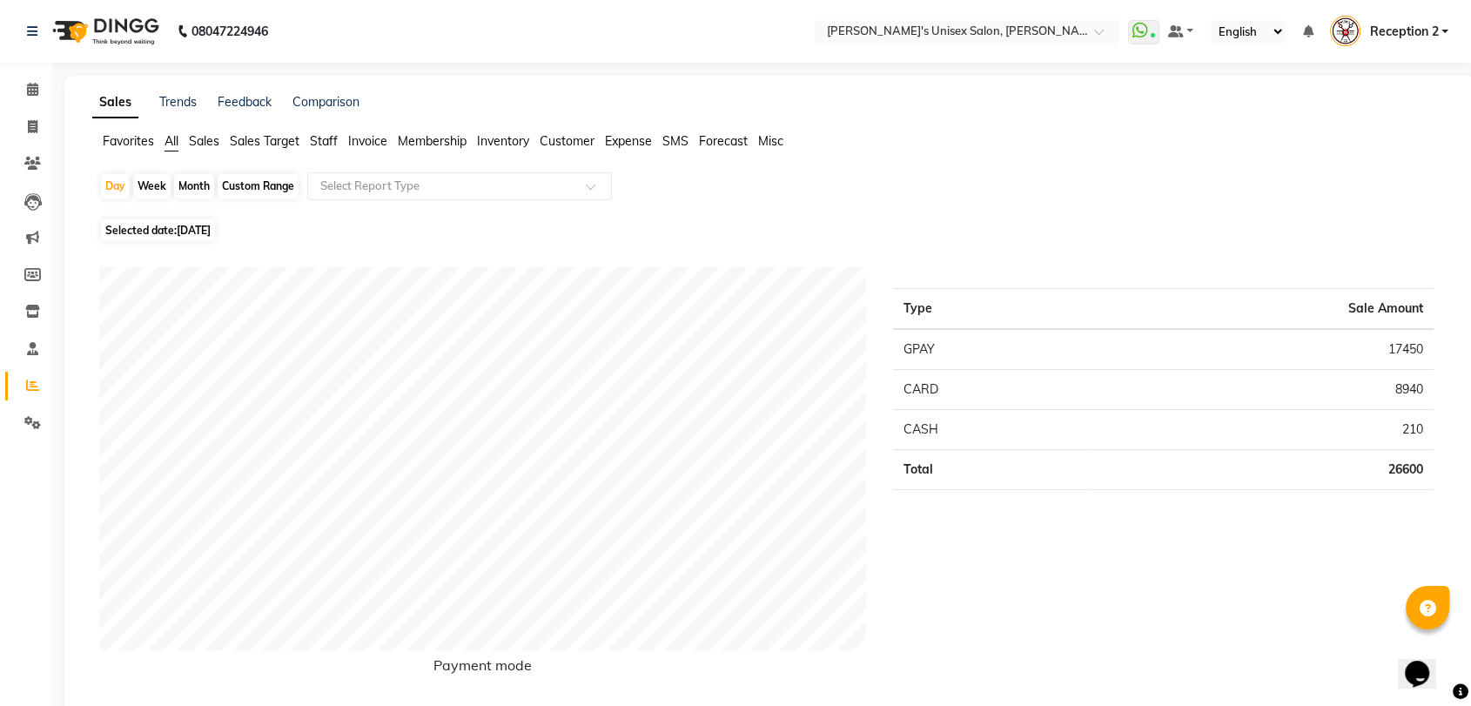
click at [131, 223] on span "Selected date: 30-08-2025" at bounding box center [158, 230] width 114 height 22
select select "8"
select select "2025"
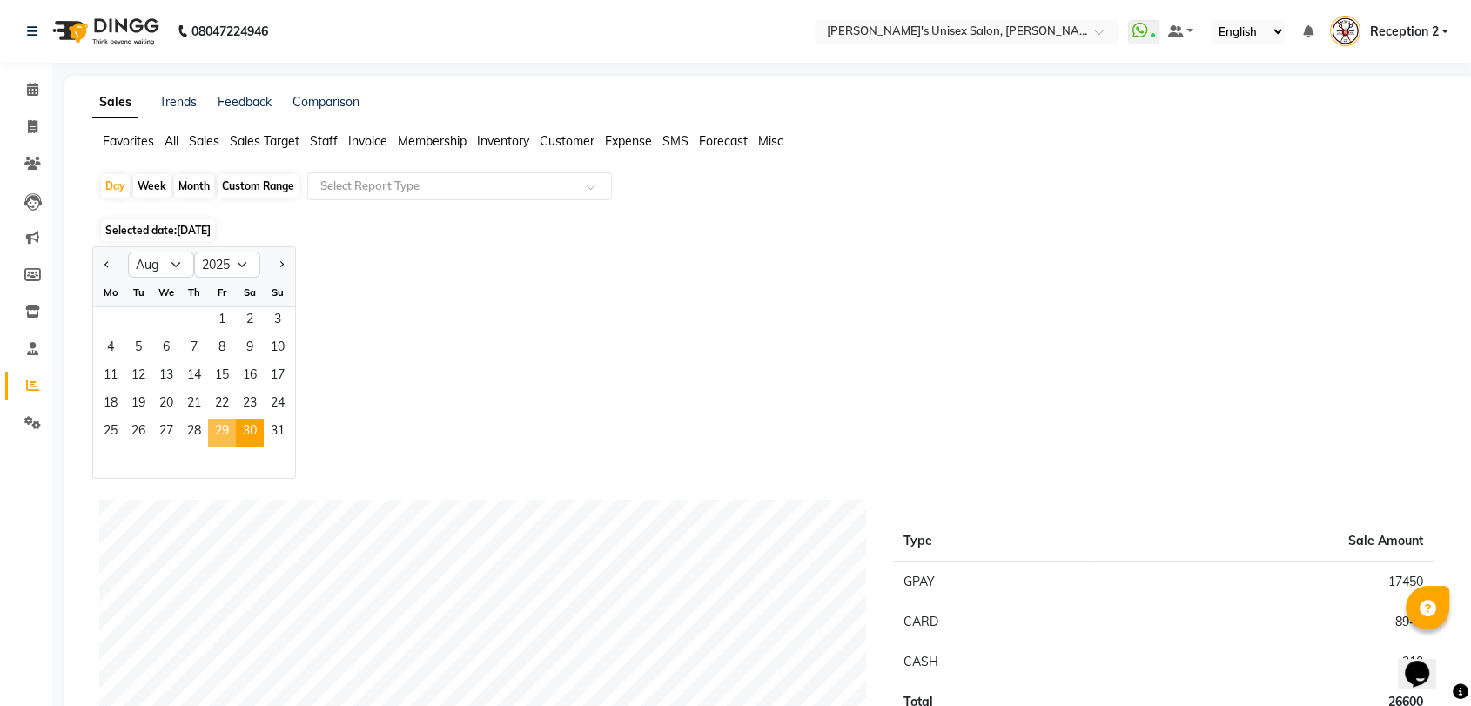
click at [224, 429] on span "29" at bounding box center [222, 433] width 28 height 28
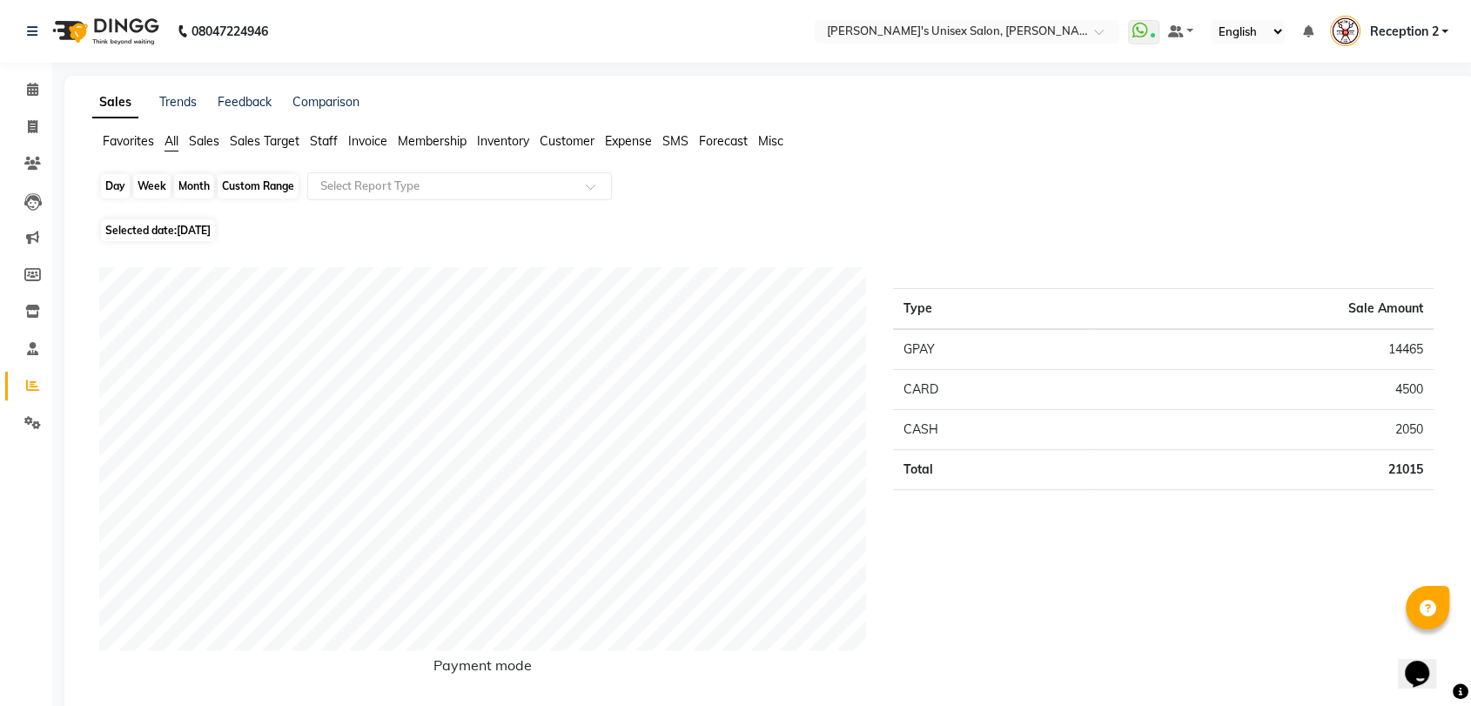
click at [118, 187] on div "Day" at bounding box center [115, 186] width 29 height 24
select select "8"
select select "2025"
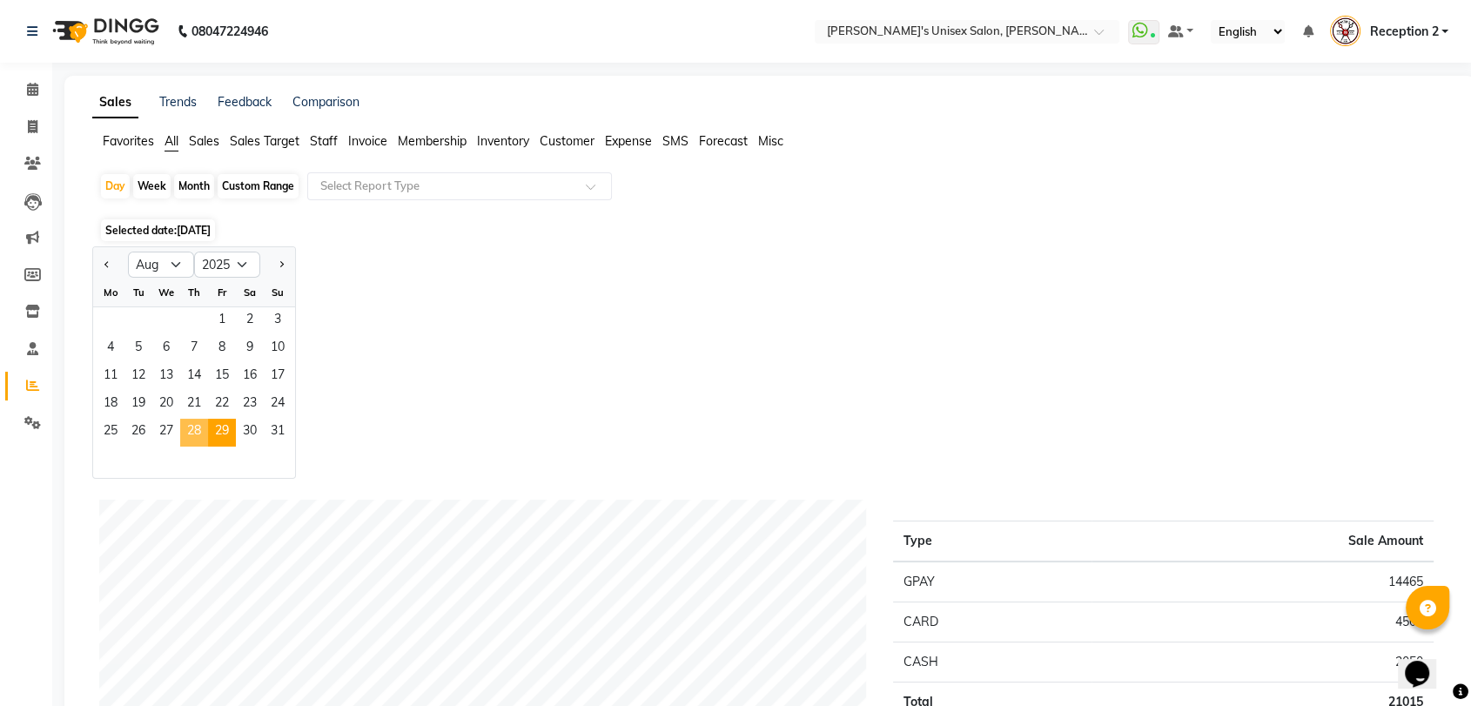
click at [192, 429] on span "28" at bounding box center [194, 433] width 28 height 28
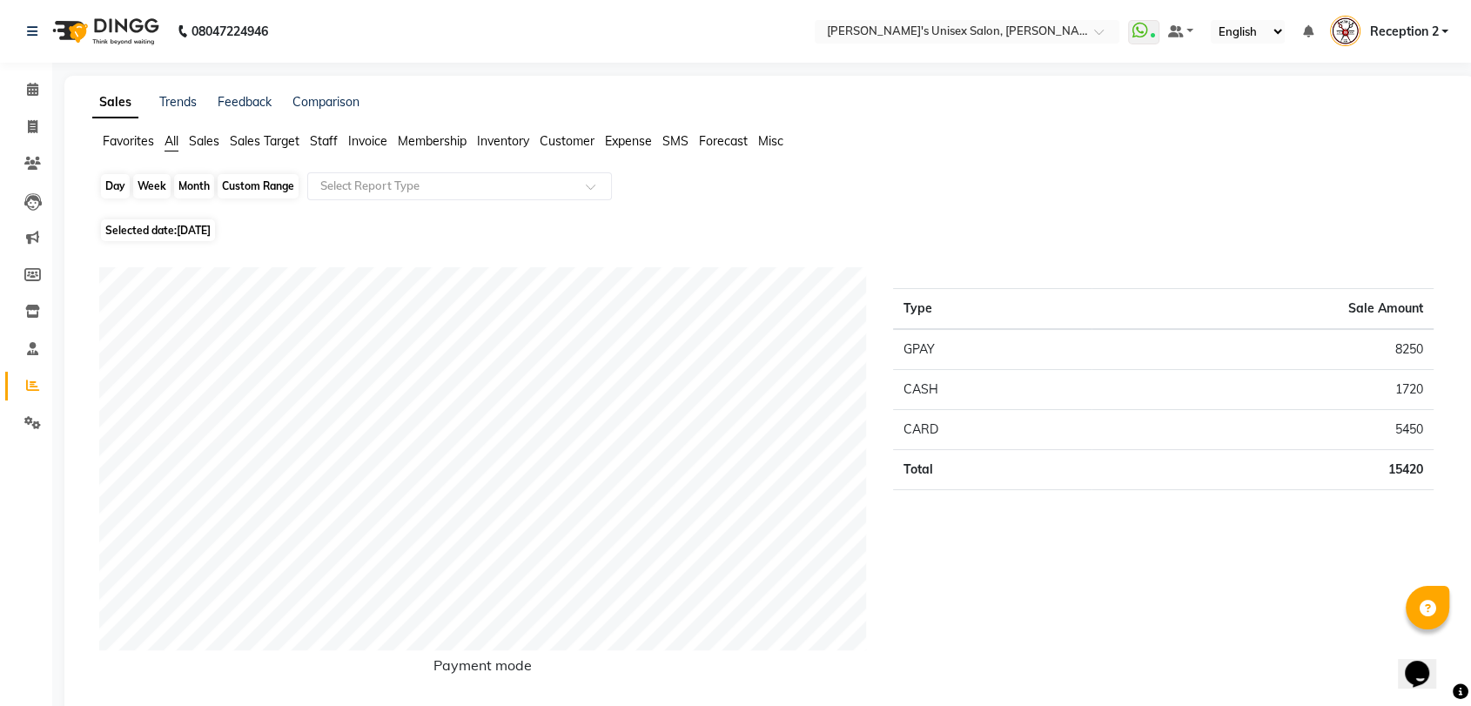
click at [119, 194] on div "Day" at bounding box center [115, 186] width 29 height 24
select select "8"
select select "2025"
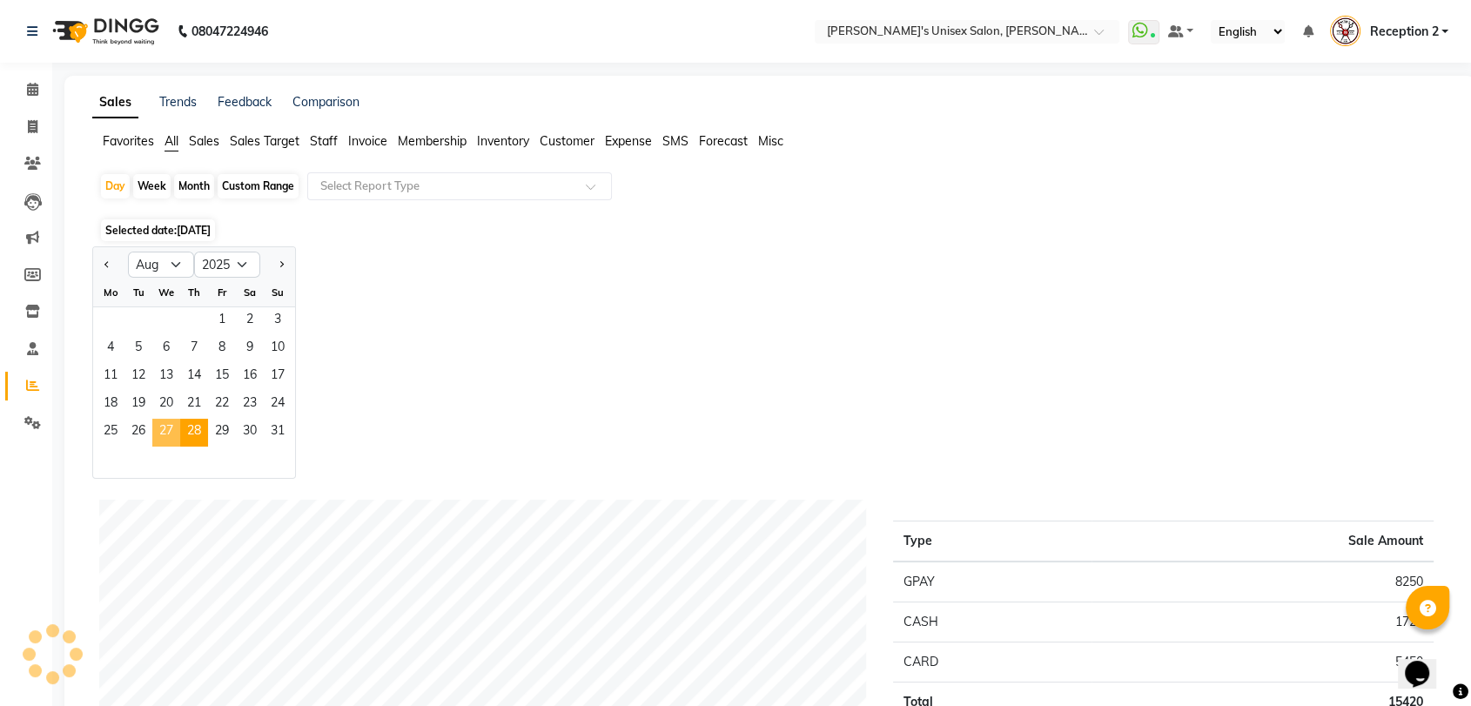
click at [172, 433] on span "27" at bounding box center [166, 433] width 28 height 28
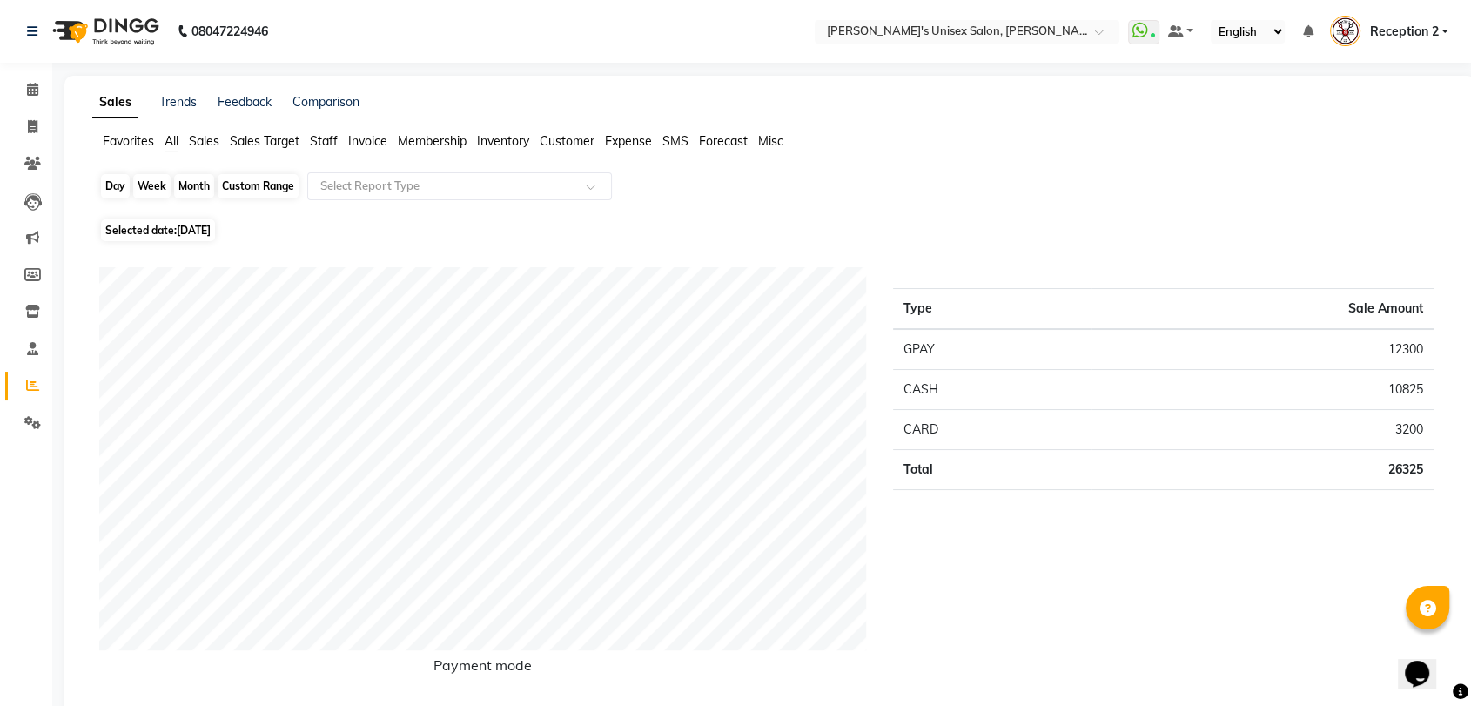
click at [111, 185] on div "Day" at bounding box center [115, 186] width 29 height 24
select select "8"
select select "2025"
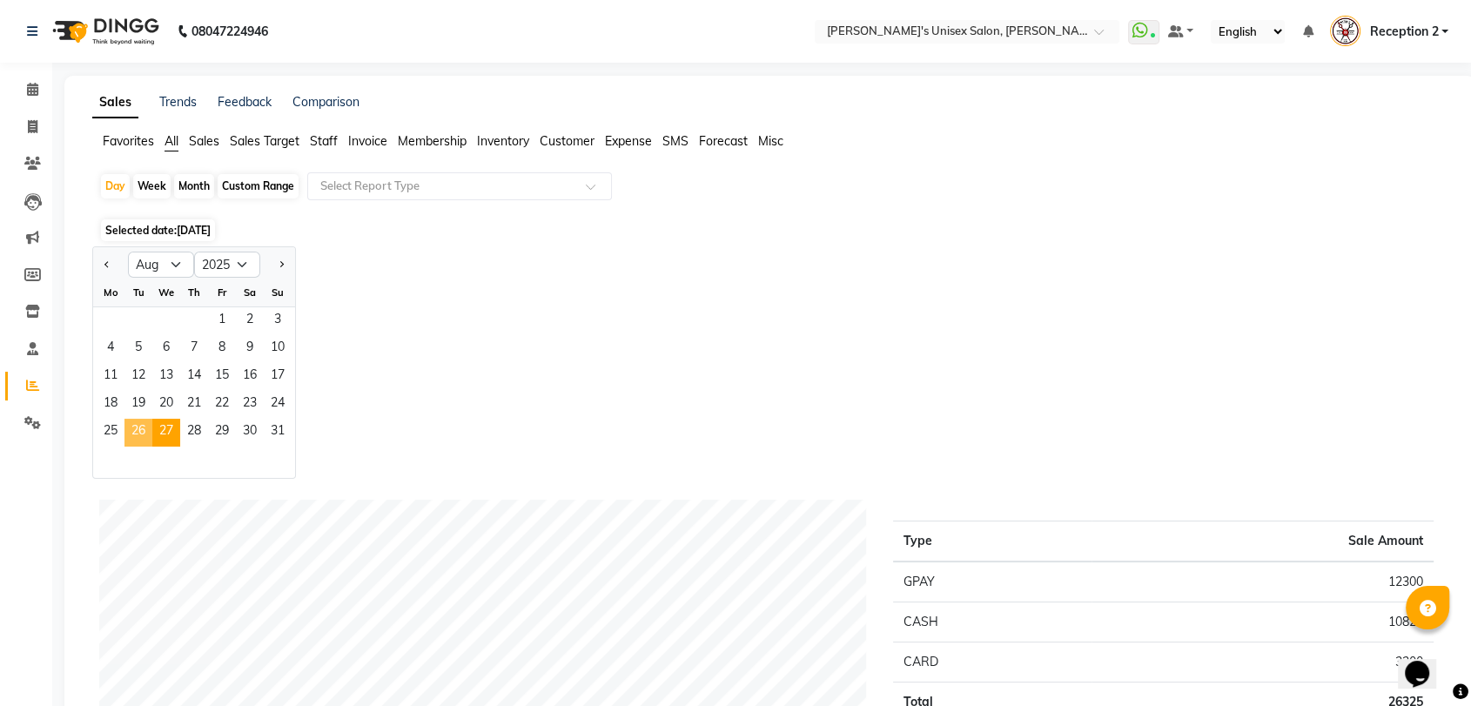
click at [143, 433] on span "26" at bounding box center [138, 433] width 28 height 28
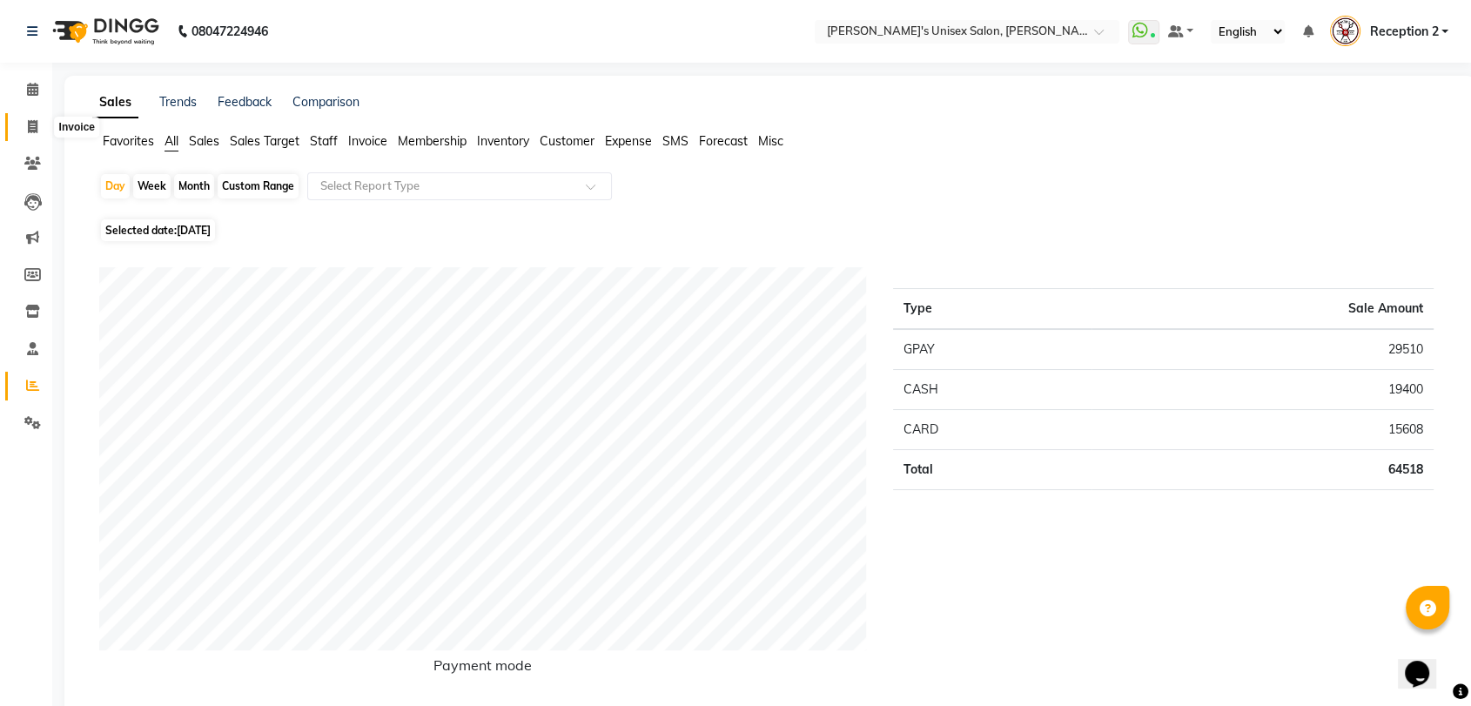
click at [24, 118] on span at bounding box center [32, 128] width 30 height 20
select select "service"
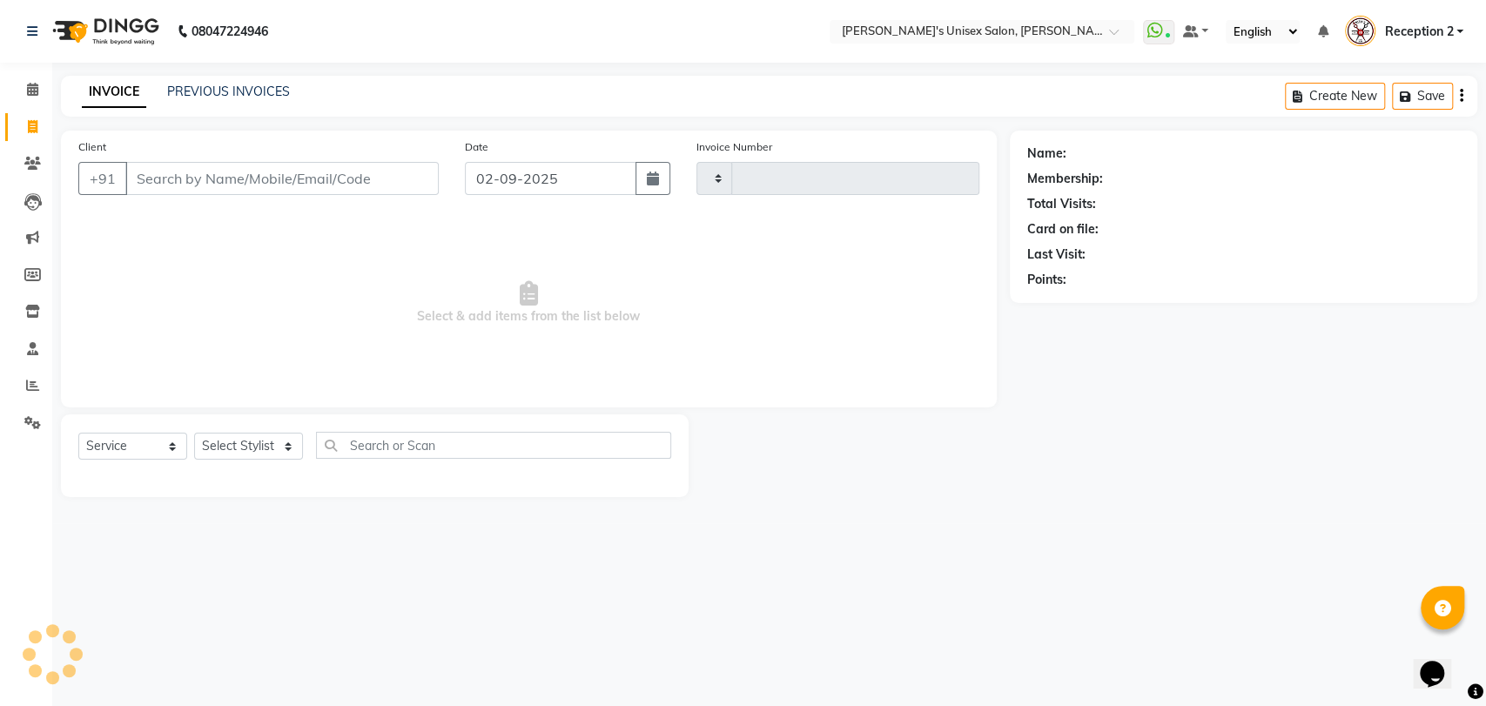
type input "2325"
select select "62"
